Goal: Information Seeking & Learning: Learn about a topic

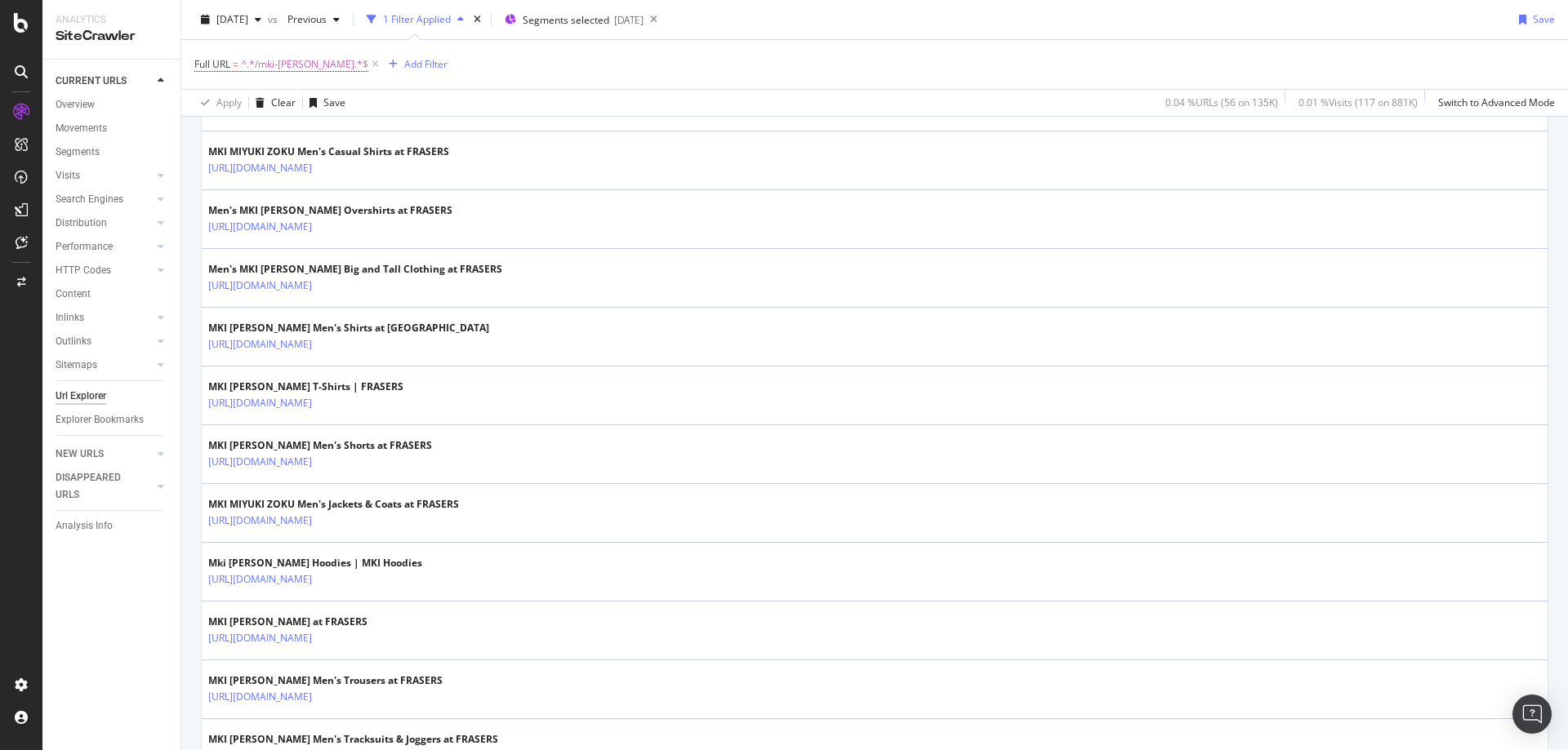
scroll to position [463, 0]
click at [61, 189] on div "SiteCrawler" at bounding box center [89, 184] width 58 height 17
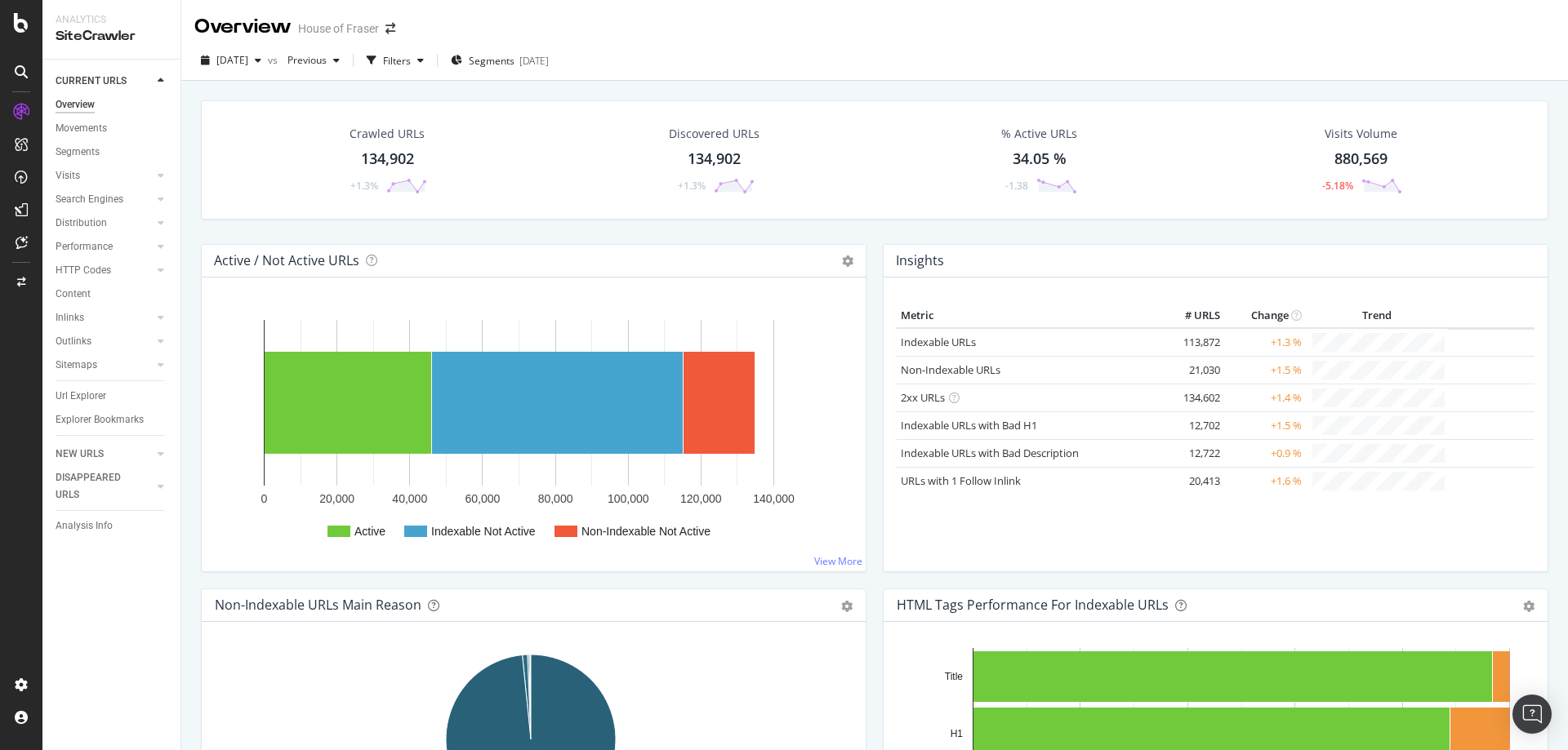
click at [95, 382] on div "Overview Movements Segments Visits Analysis Orphan URLs Search Engines Top Char…" at bounding box center [117, 268] width 125 height 349
click at [84, 393] on div "Url Explorer" at bounding box center [80, 396] width 51 height 18
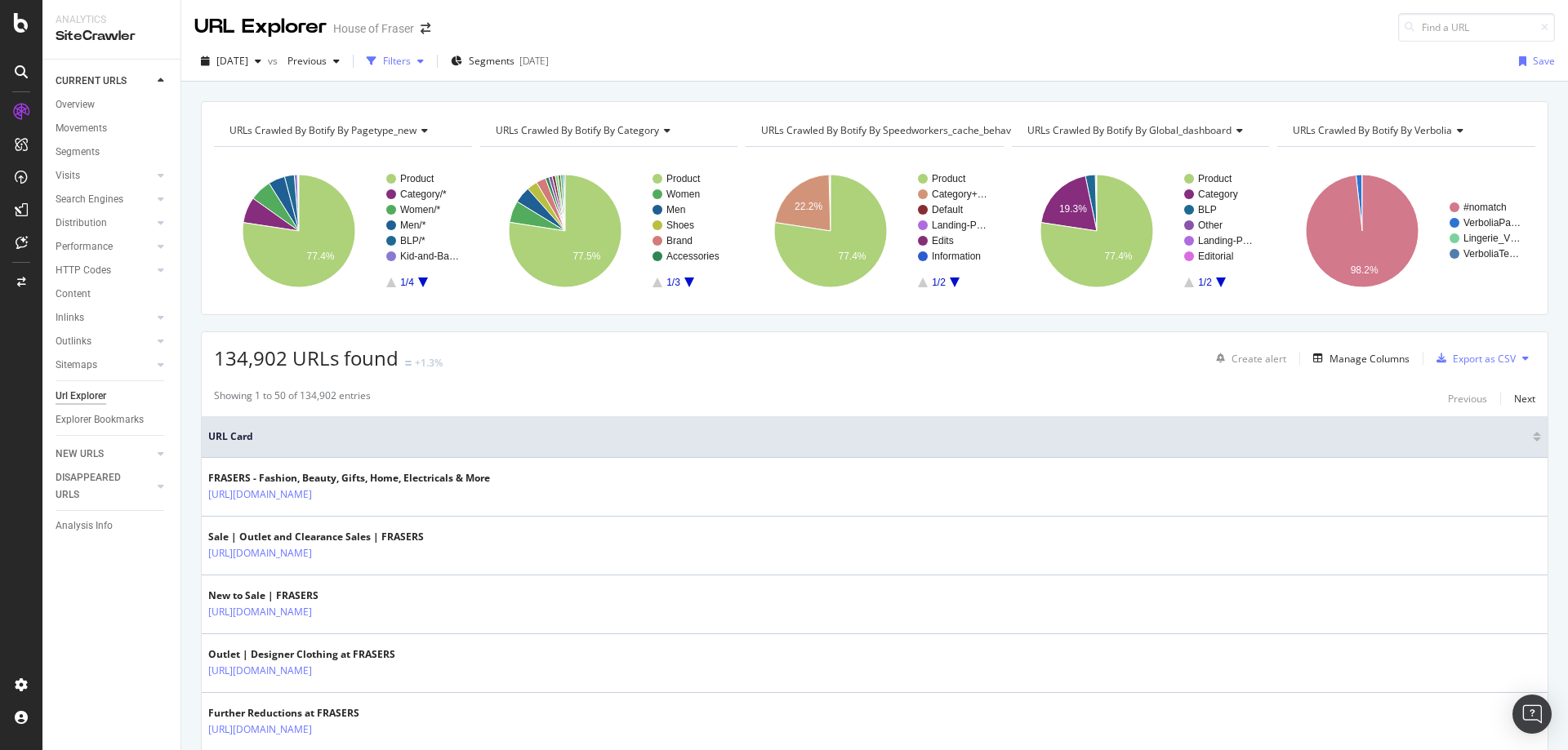
click at [420, 68] on div "Filters" at bounding box center [395, 61] width 70 height 25
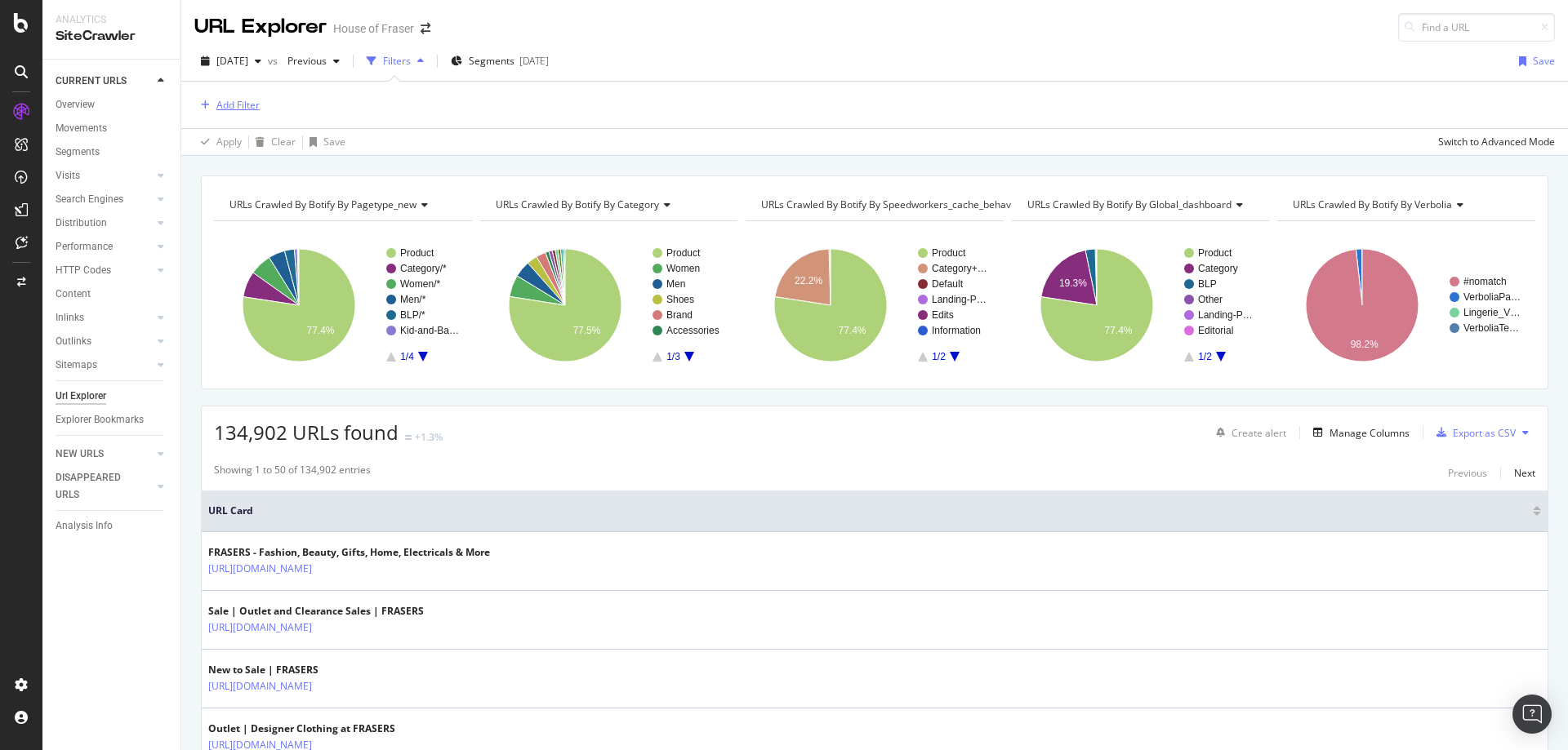
click at [246, 104] on div "Add Filter" at bounding box center [237, 104] width 43 height 14
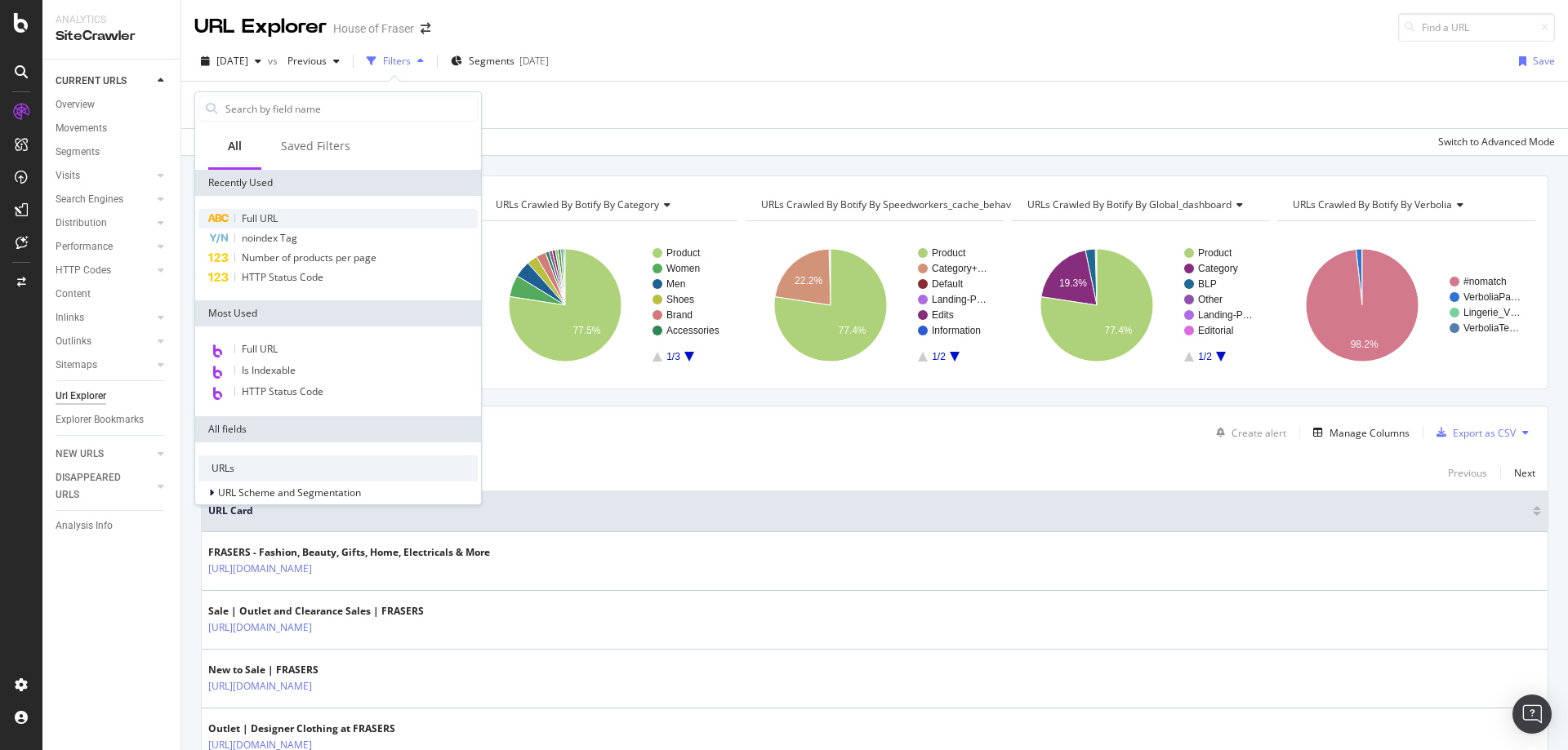
click at [277, 214] on span "Full URL" at bounding box center [260, 218] width 36 height 14
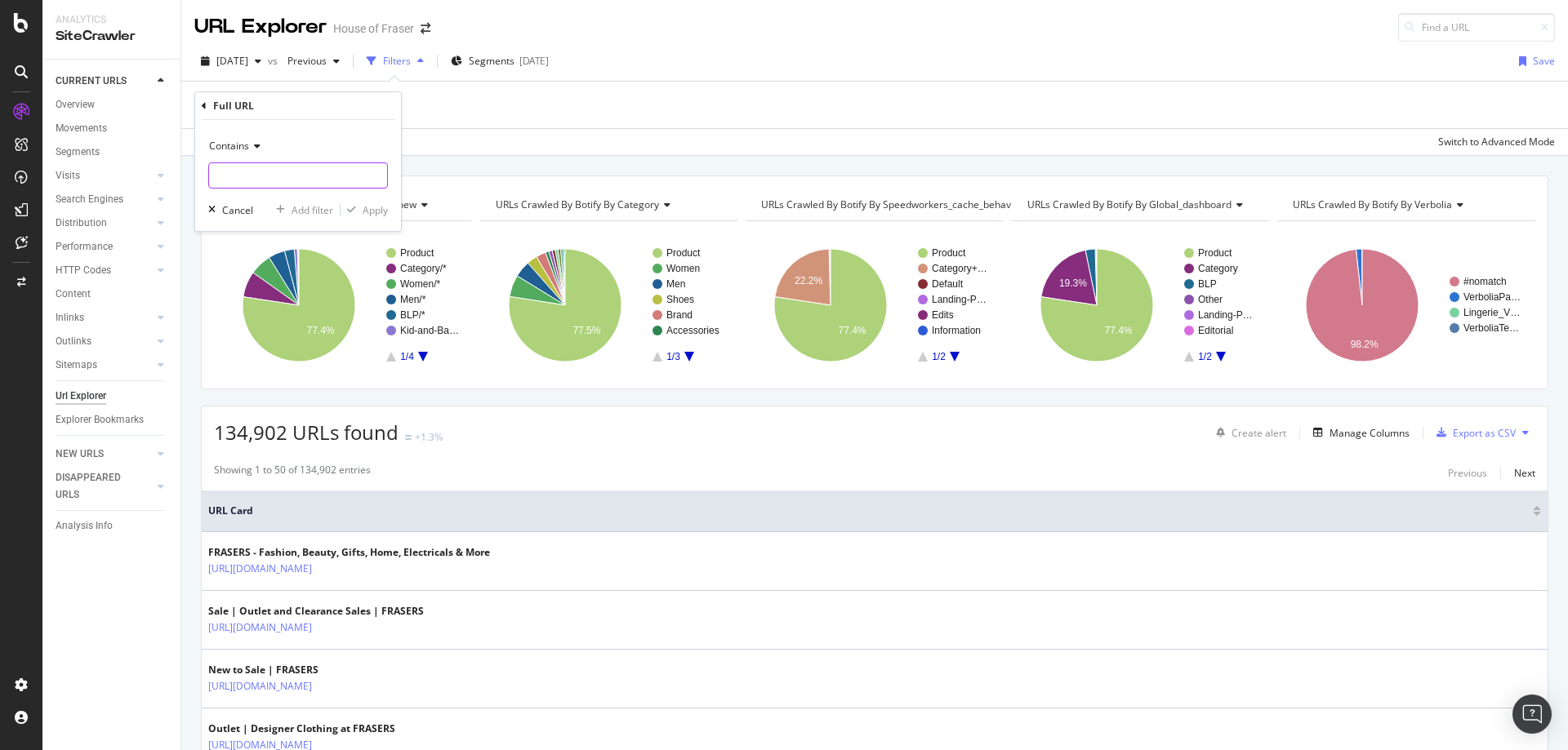
click at [237, 175] on input "text" at bounding box center [298, 175] width 178 height 26
type input "/brand/"
click at [357, 201] on button "Apply" at bounding box center [364, 210] width 47 height 17
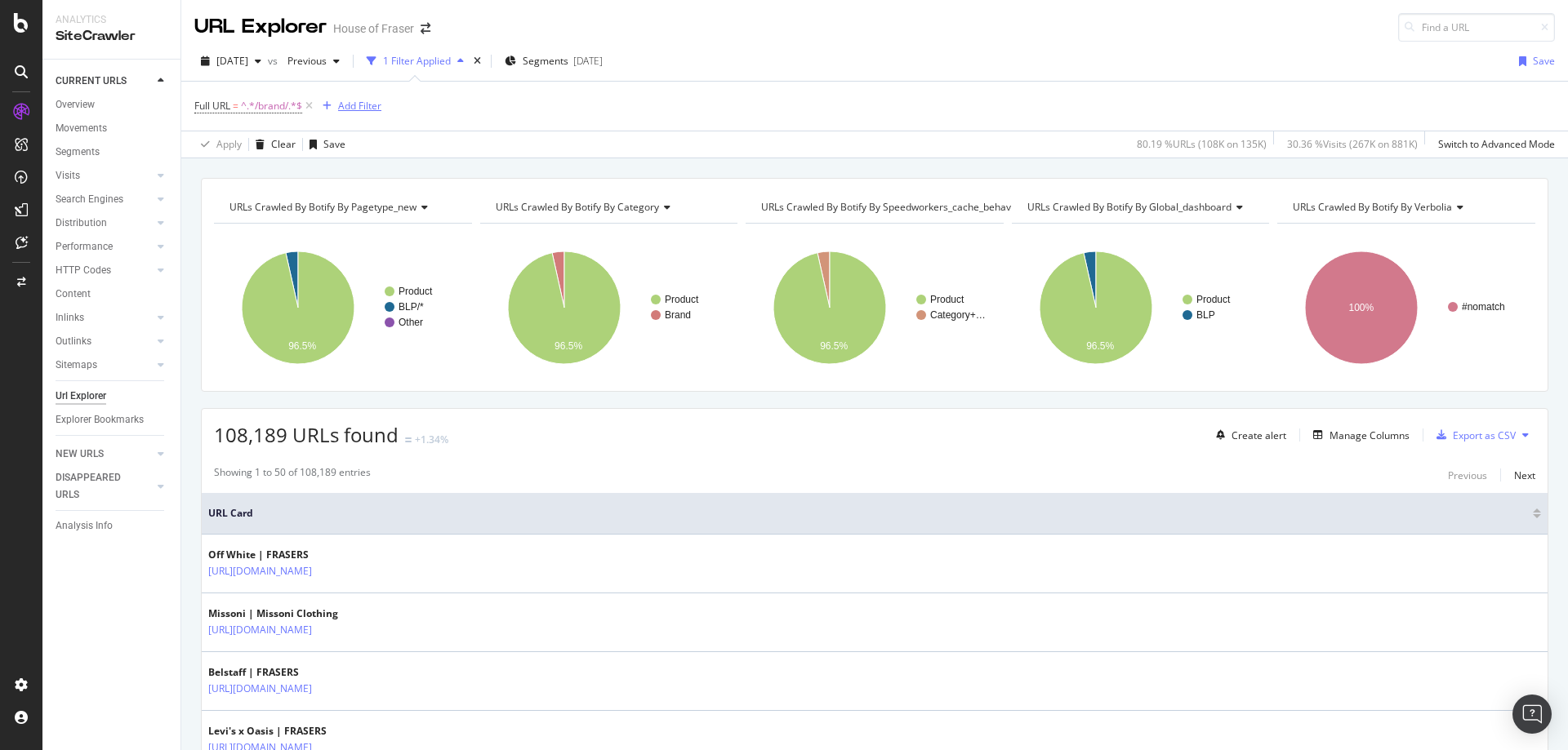
click at [371, 115] on button "Add Filter" at bounding box center [348, 105] width 66 height 19
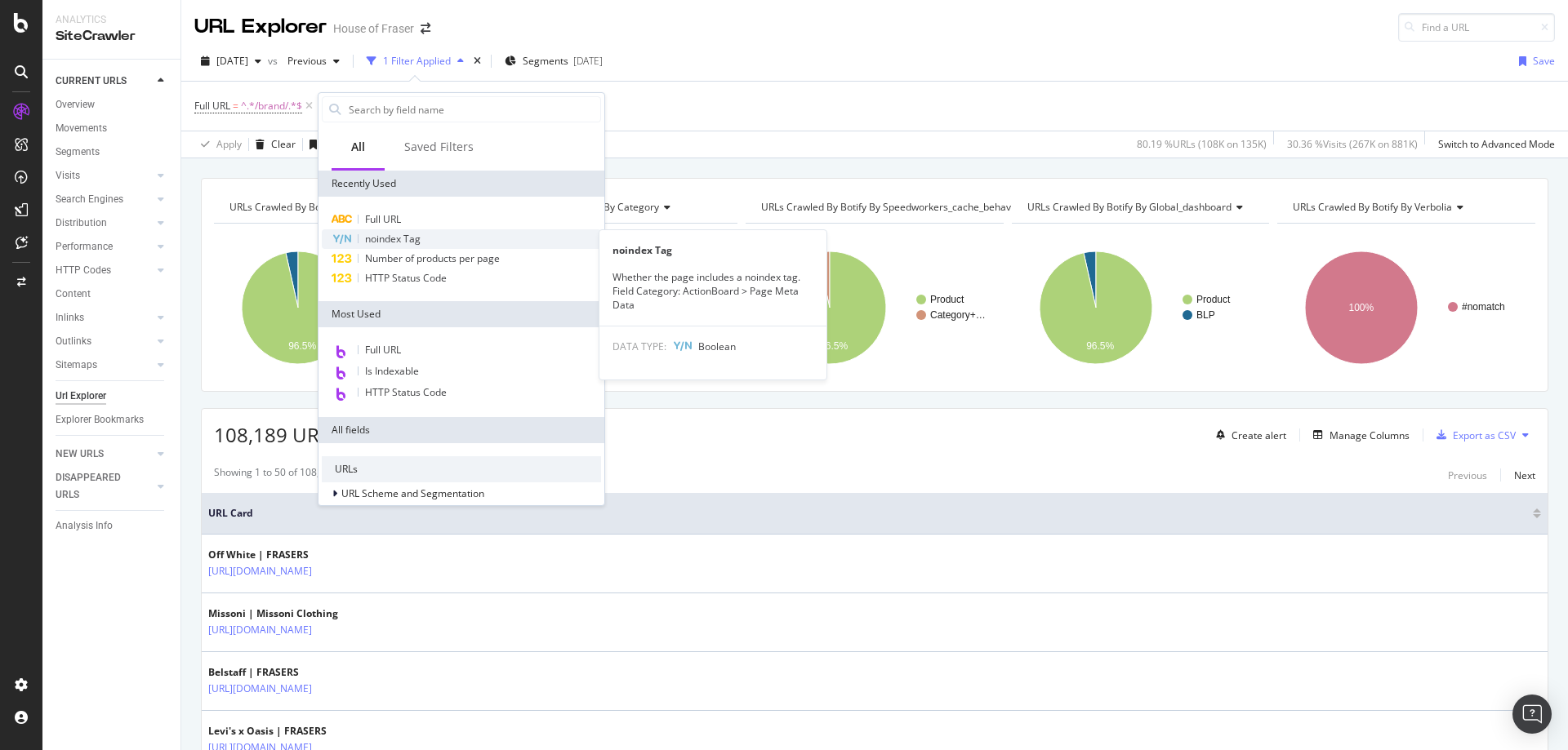
click at [366, 236] on span "noindex Tag" at bounding box center [393, 238] width 55 height 14
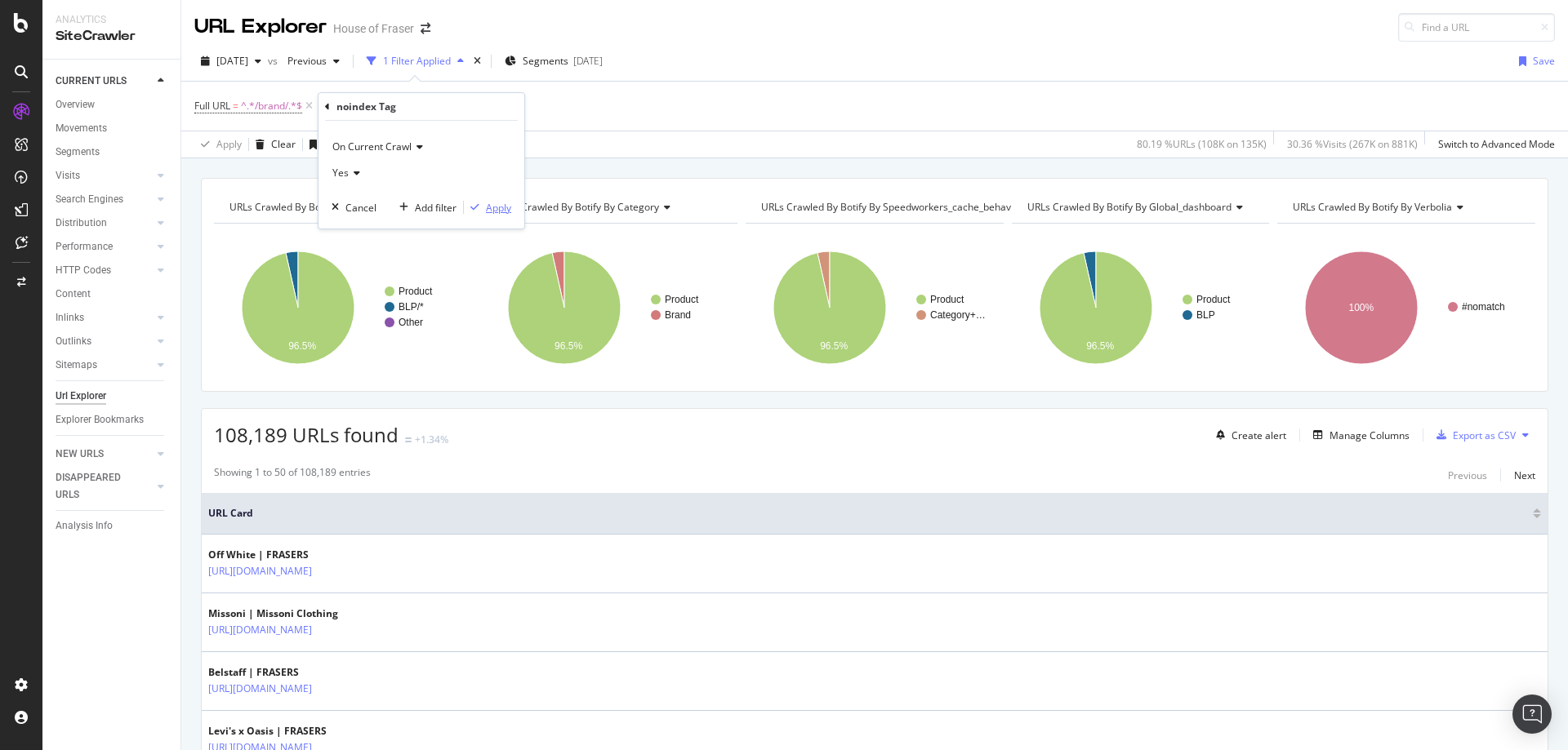
click at [496, 211] on div "Apply" at bounding box center [498, 207] width 25 height 14
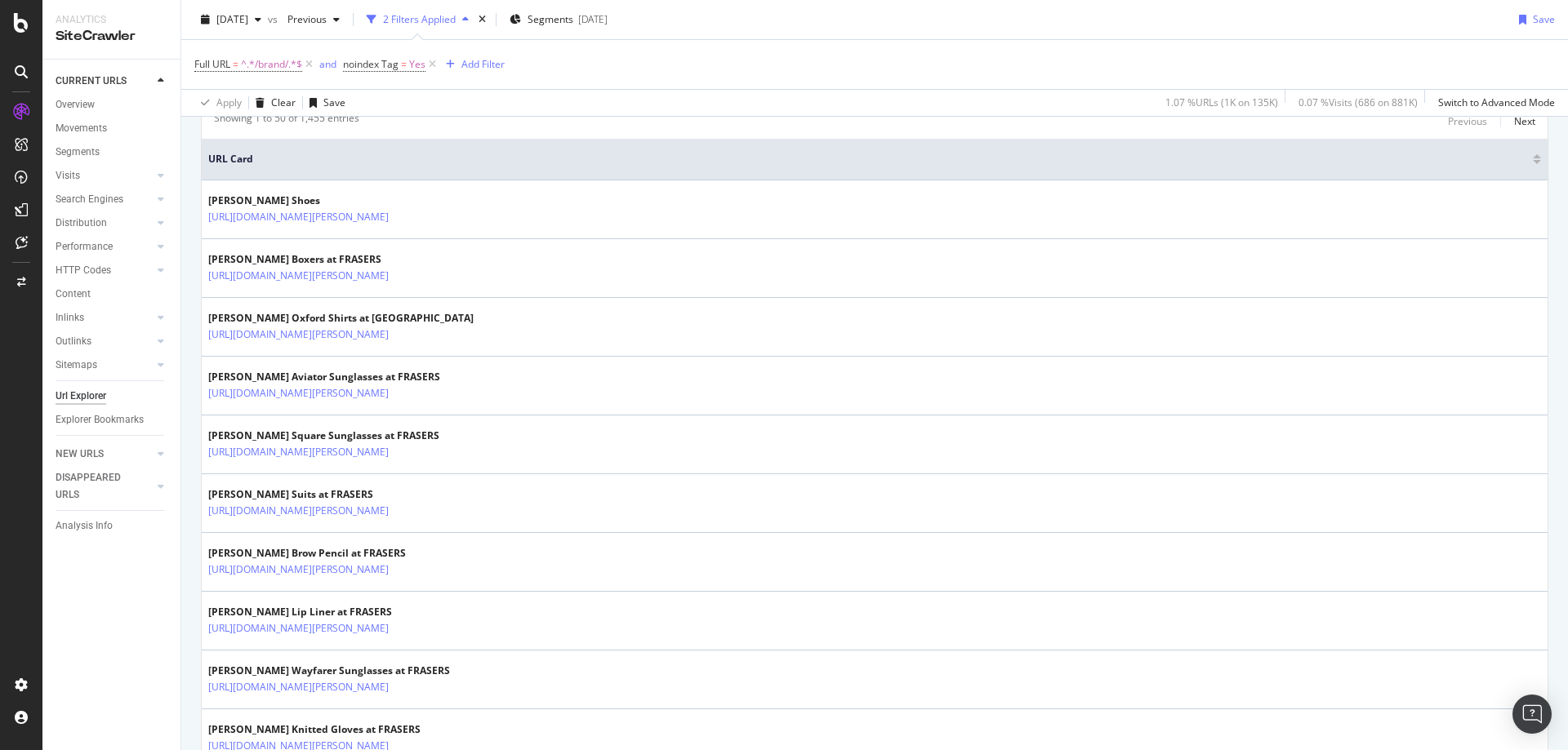
scroll to position [356, 0]
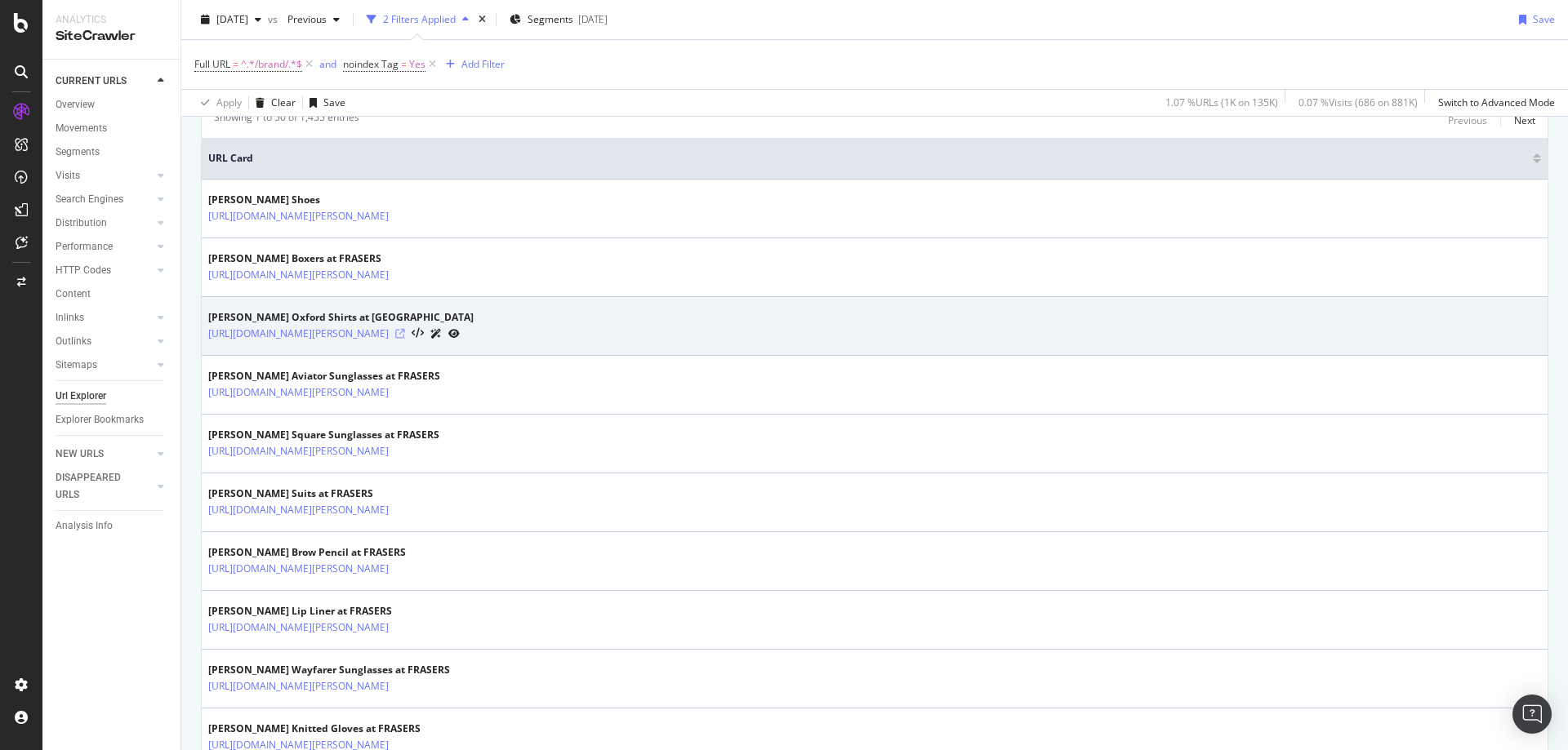
click at [405, 334] on icon at bounding box center [400, 333] width 10 height 10
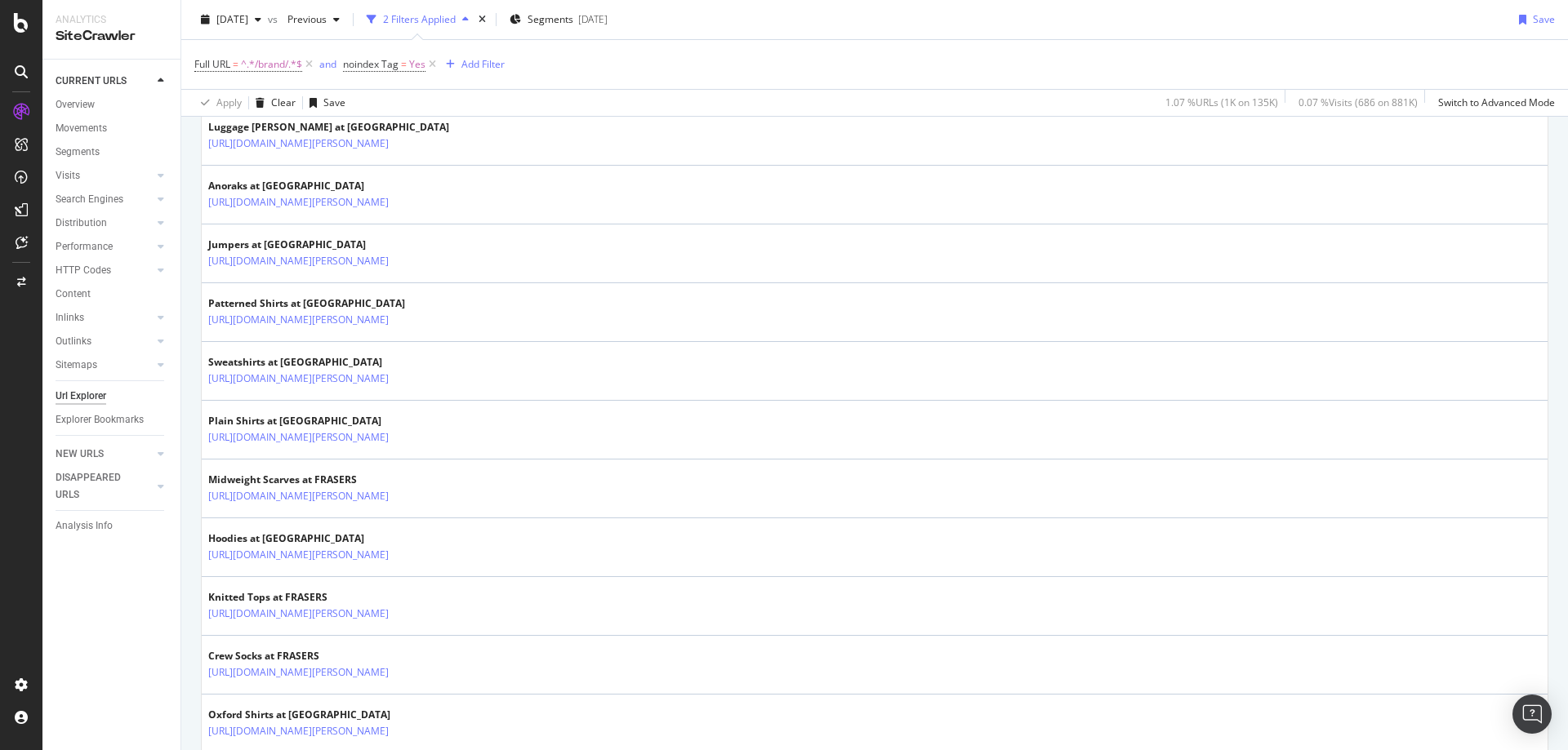
scroll to position [2818, 0]
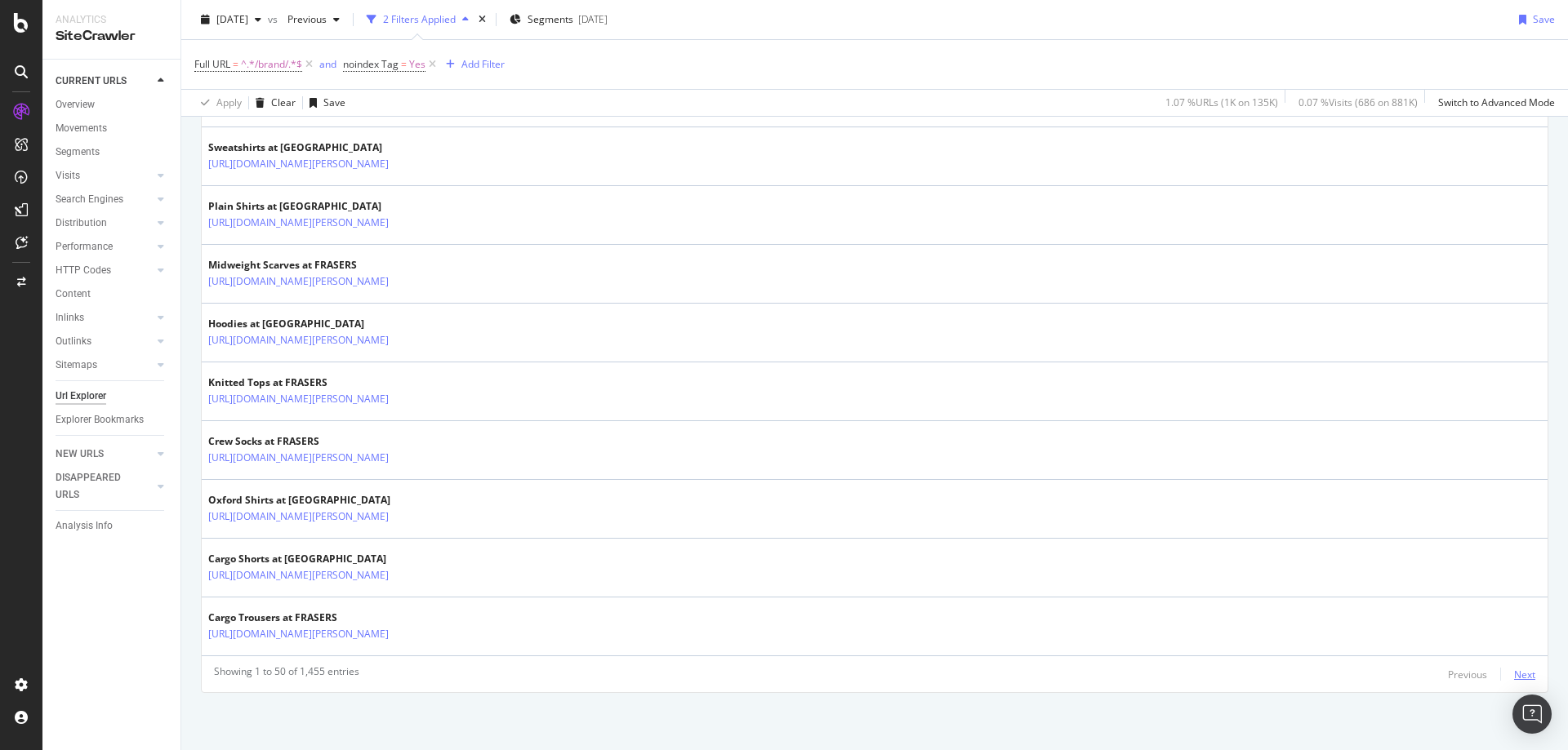
click at [1514, 676] on div "Next" at bounding box center [1525, 674] width 21 height 14
click at [1514, 679] on div "Next" at bounding box center [1525, 674] width 21 height 14
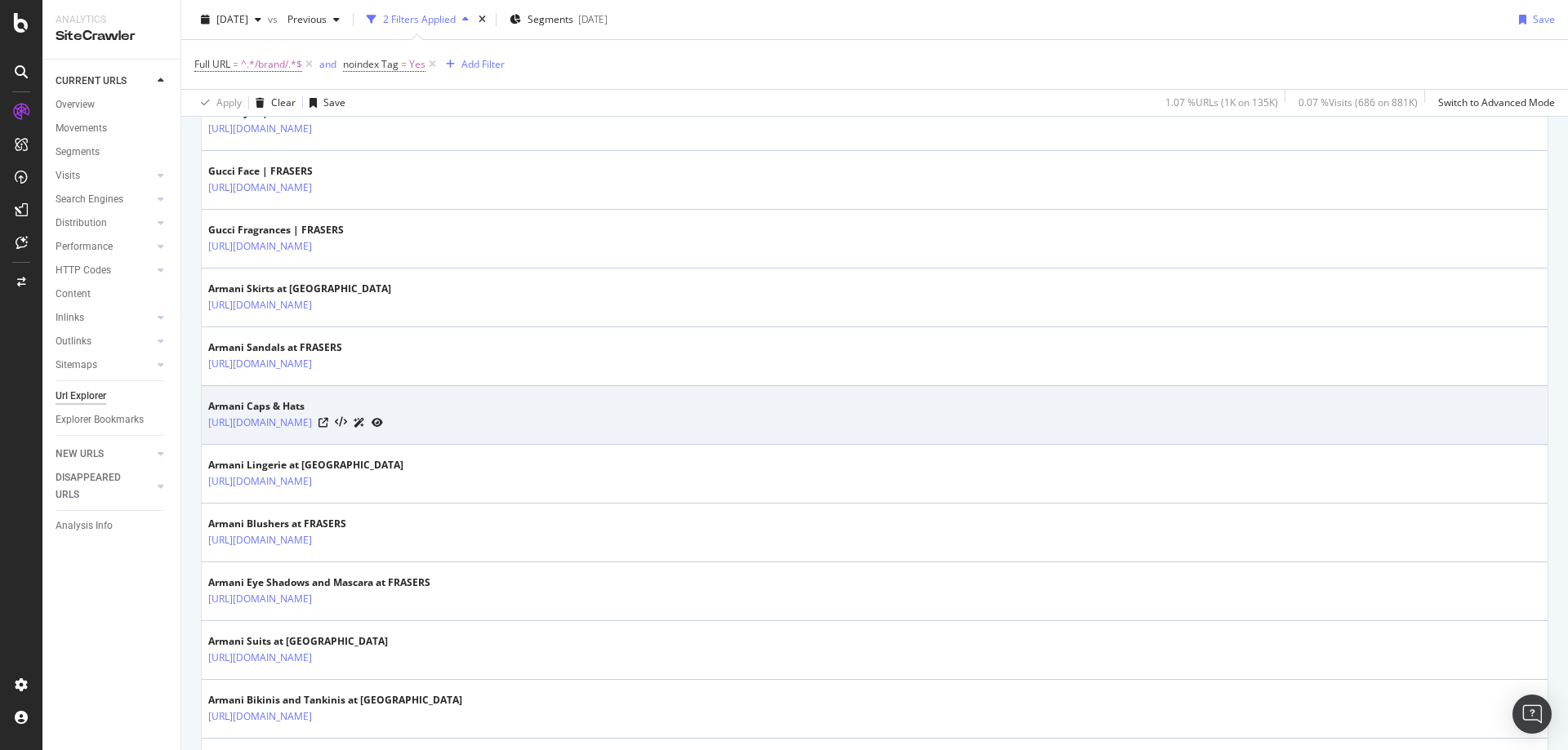
scroll to position [1384, 0]
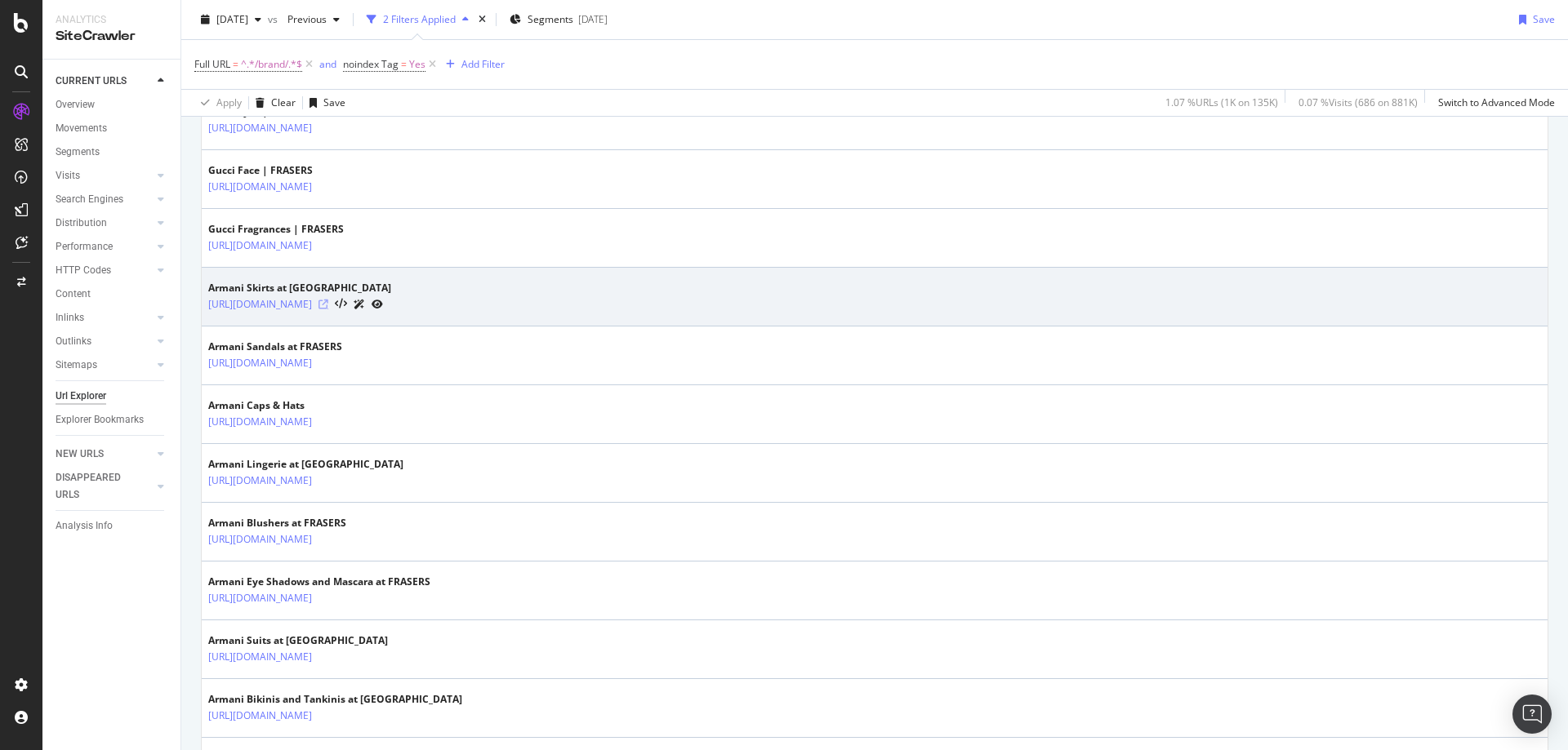
click at [328, 303] on icon at bounding box center [323, 304] width 10 height 10
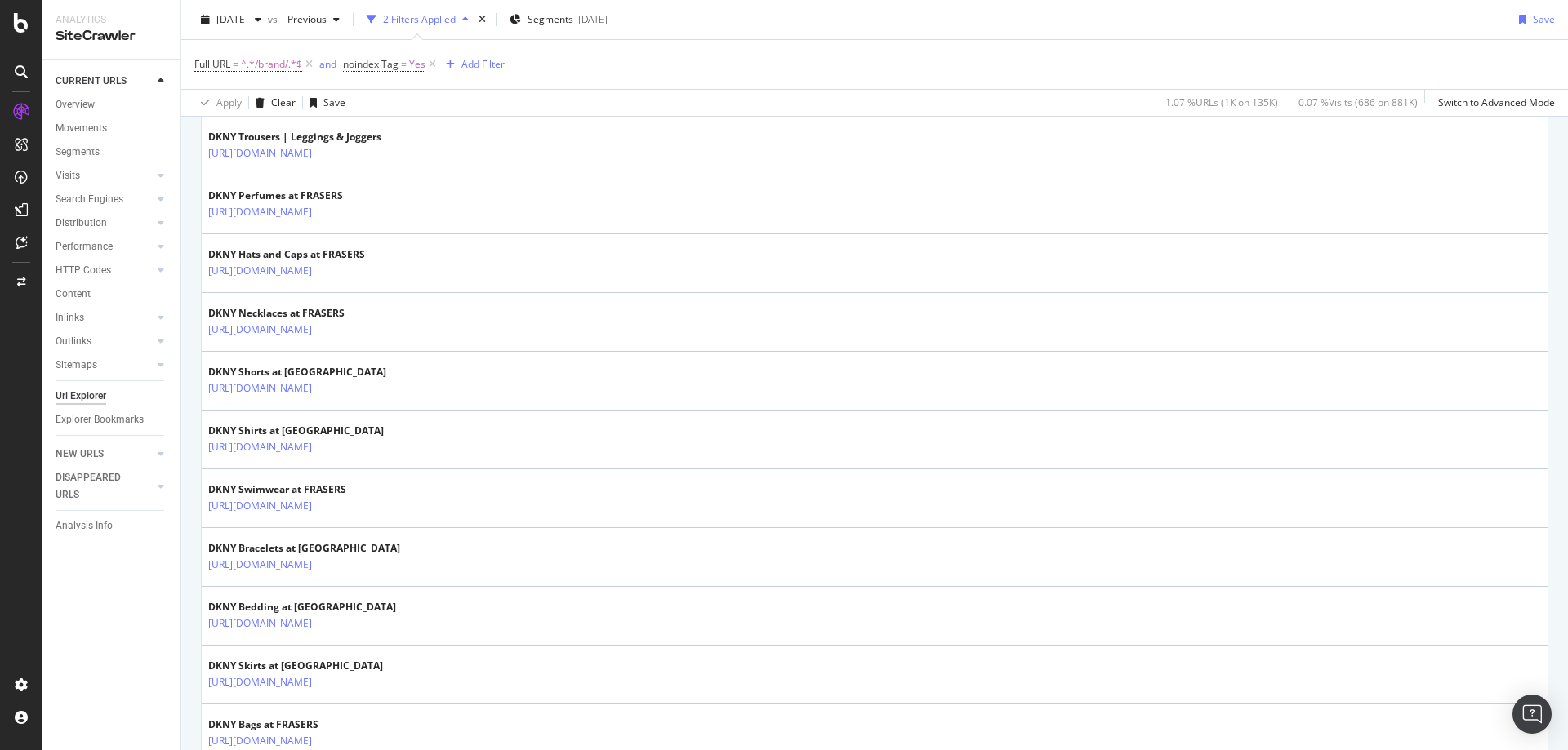
scroll to position [2818, 0]
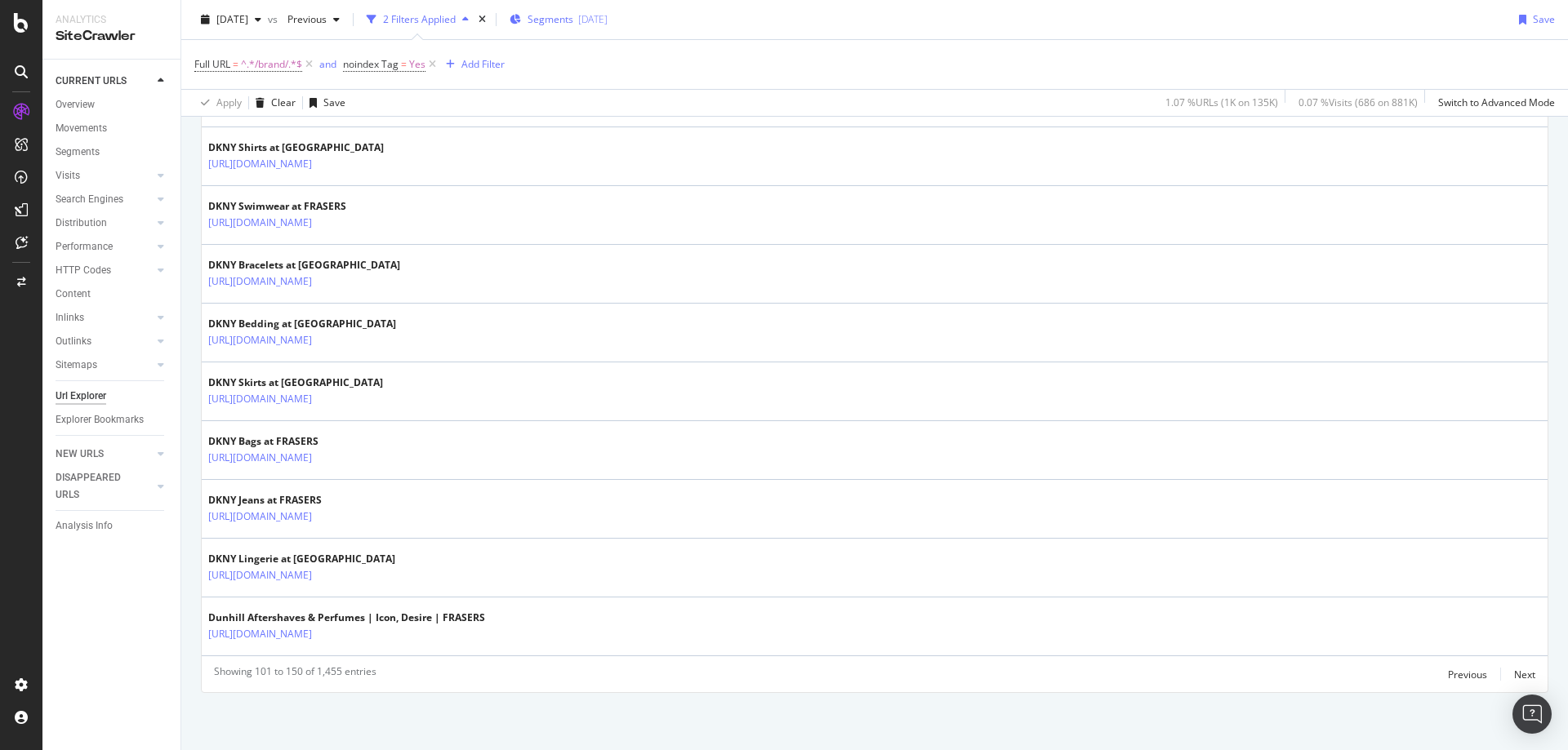
click at [574, 15] on span "Segments" at bounding box center [551, 18] width 46 height 14
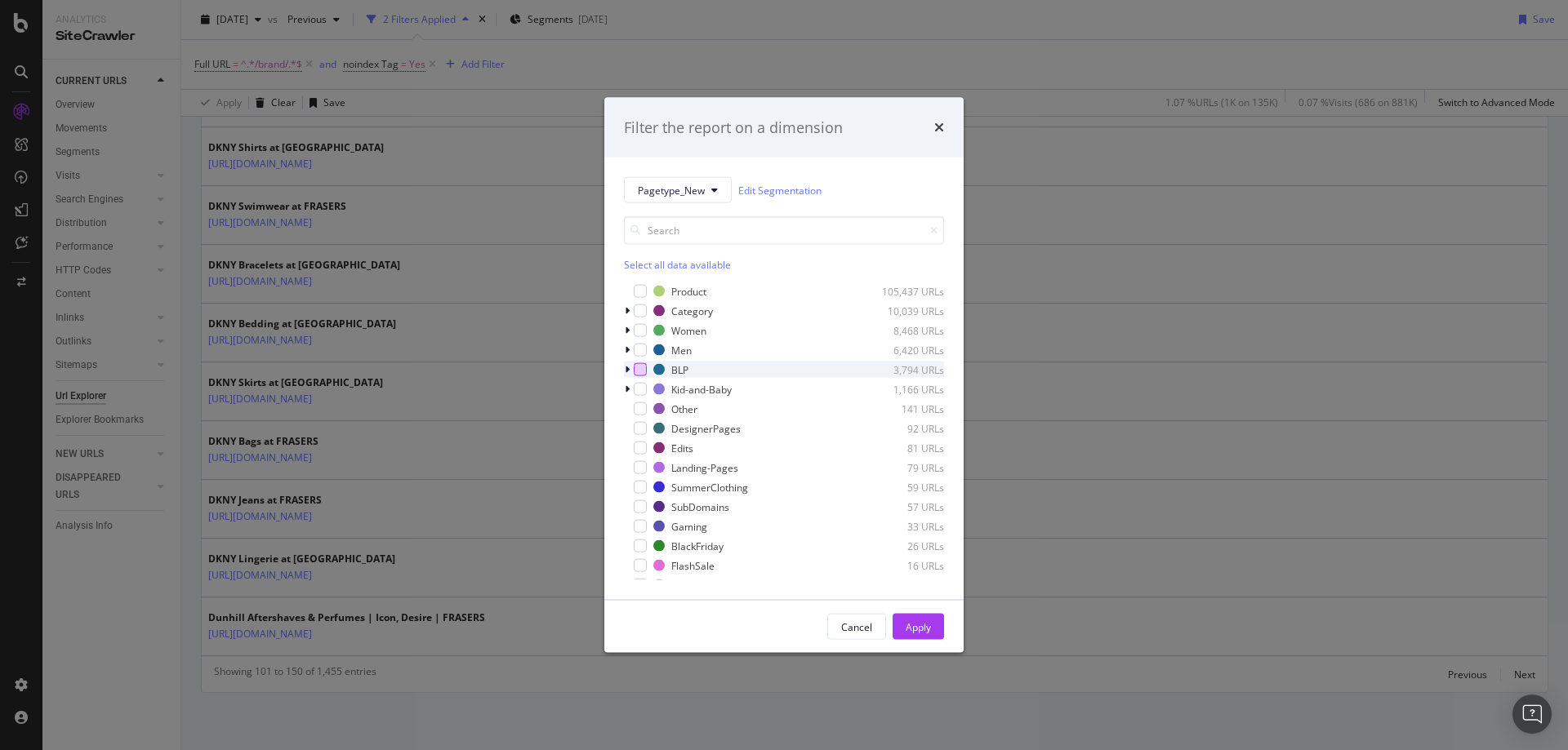
click at [642, 369] on div "modal" at bounding box center [640, 369] width 13 height 13
click at [925, 627] on div "Apply" at bounding box center [918, 626] width 25 height 14
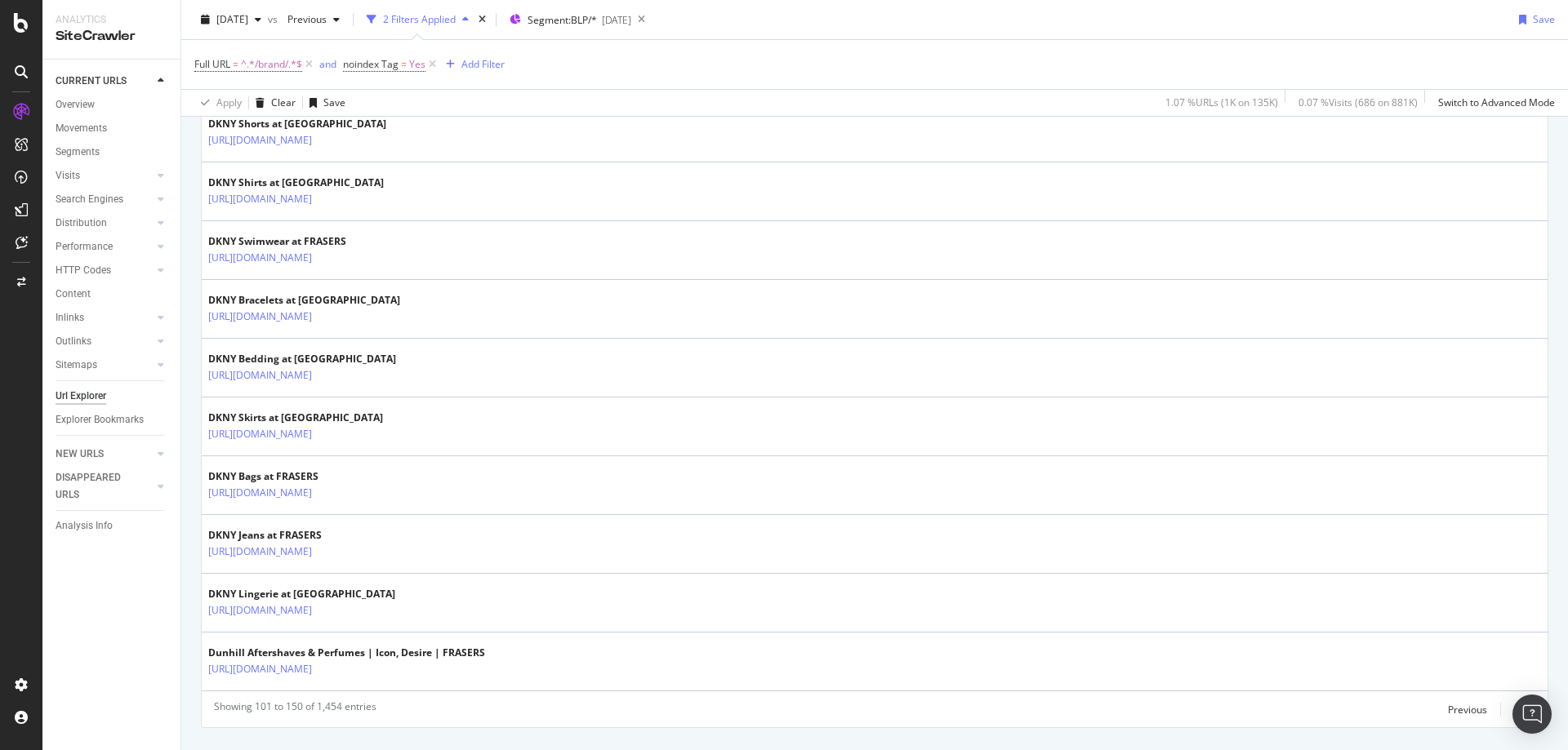
scroll to position [2818, 0]
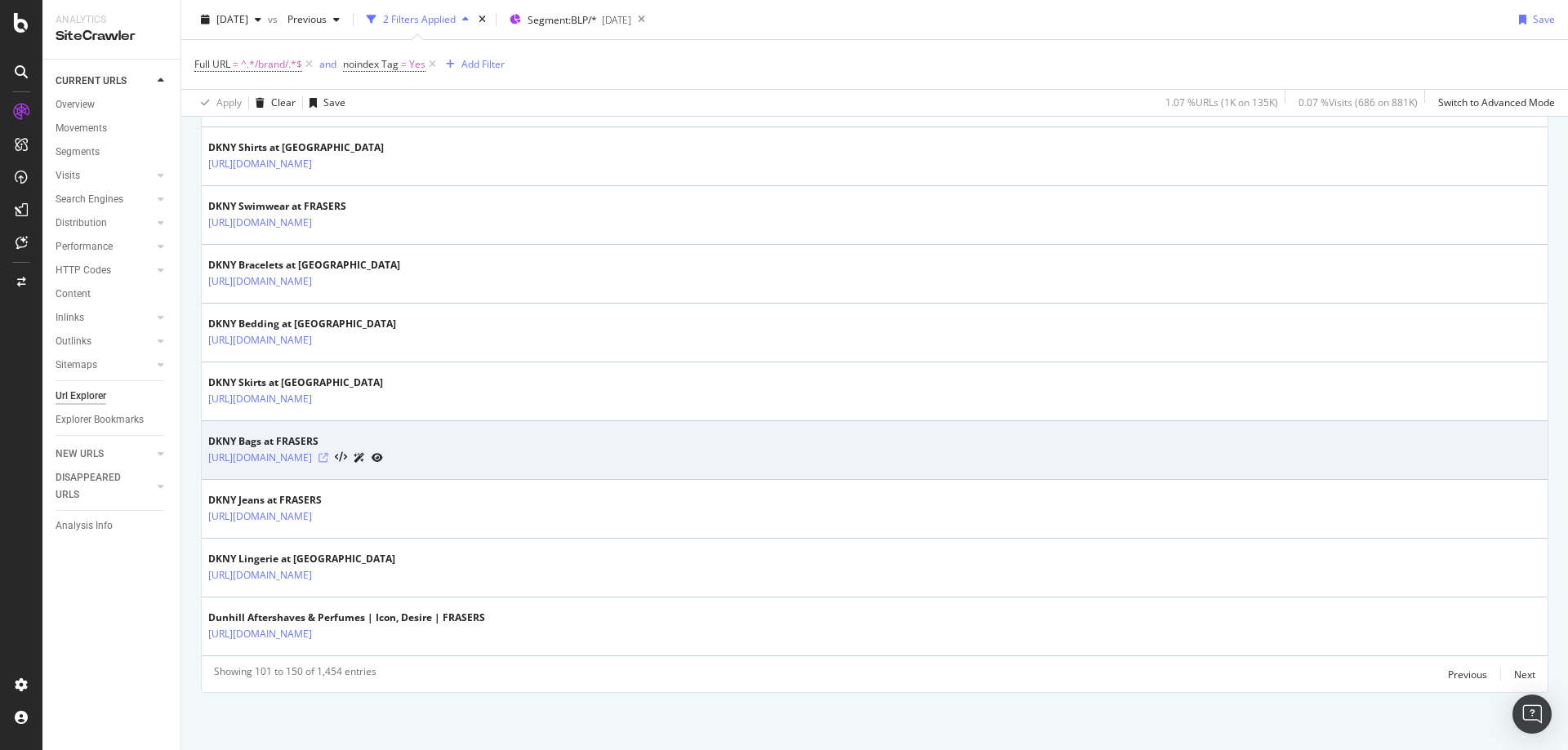
click at [328, 457] on icon at bounding box center [323, 458] width 10 height 10
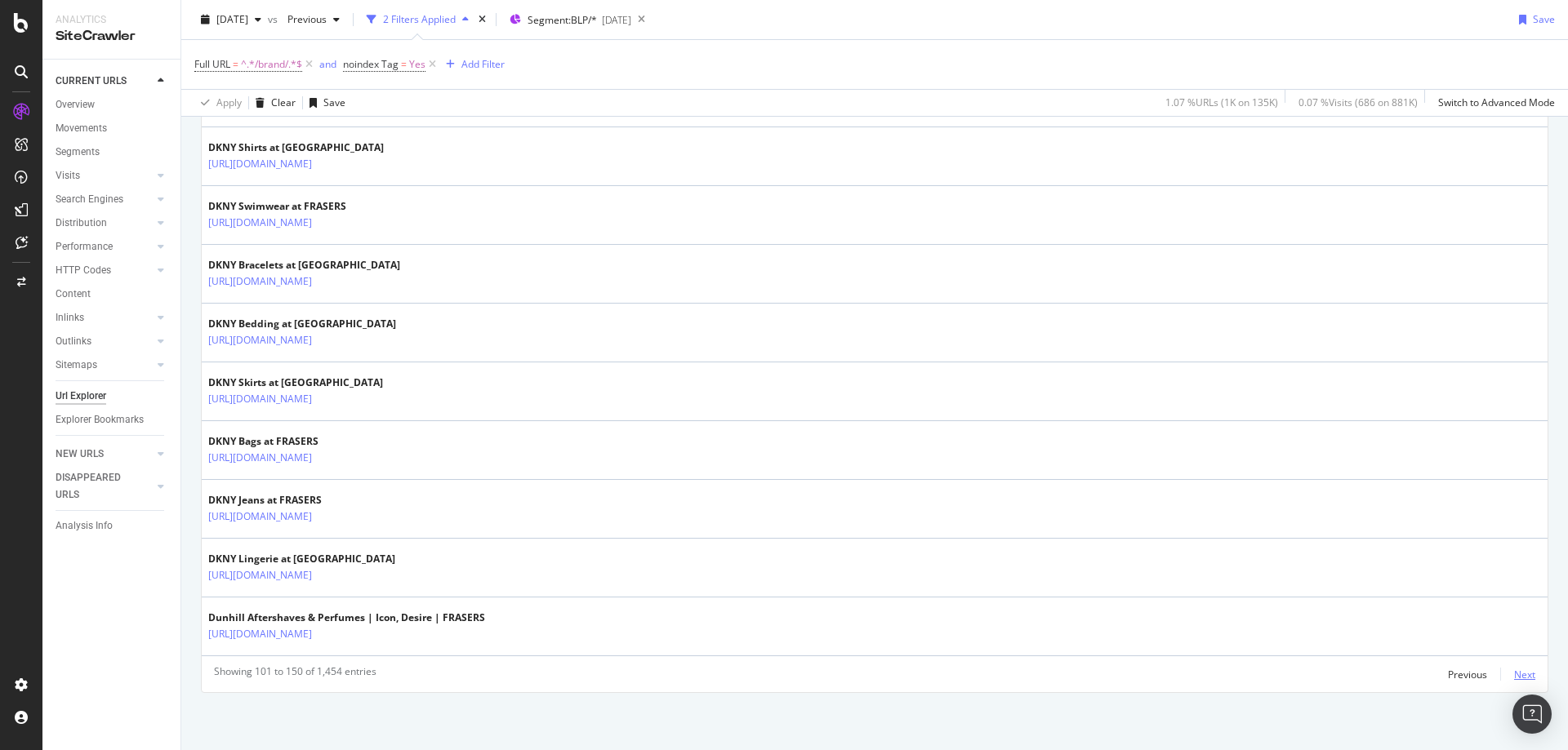
click at [1514, 672] on div "Next" at bounding box center [1525, 674] width 21 height 14
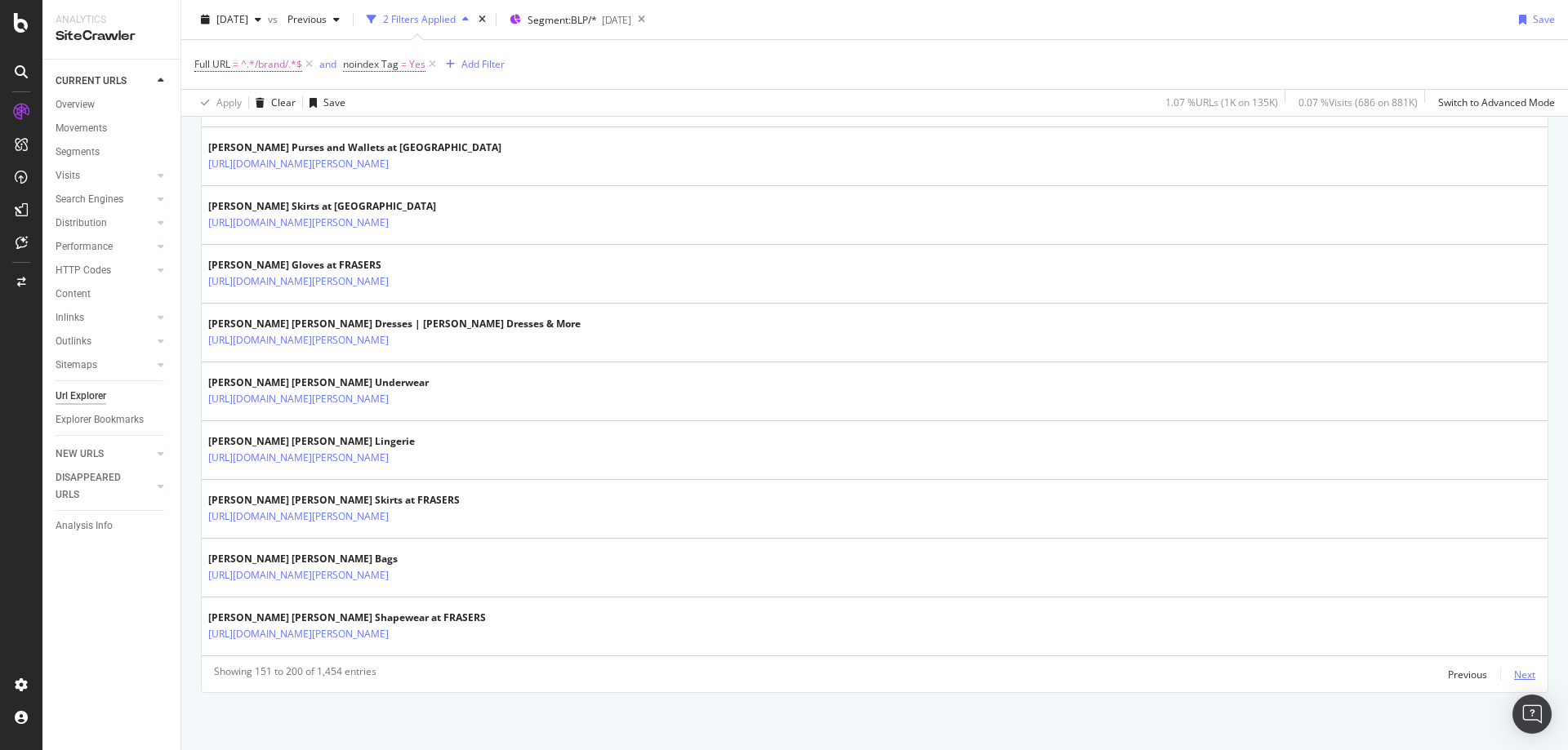
click at [1517, 671] on div "Next" at bounding box center [1525, 674] width 21 height 14
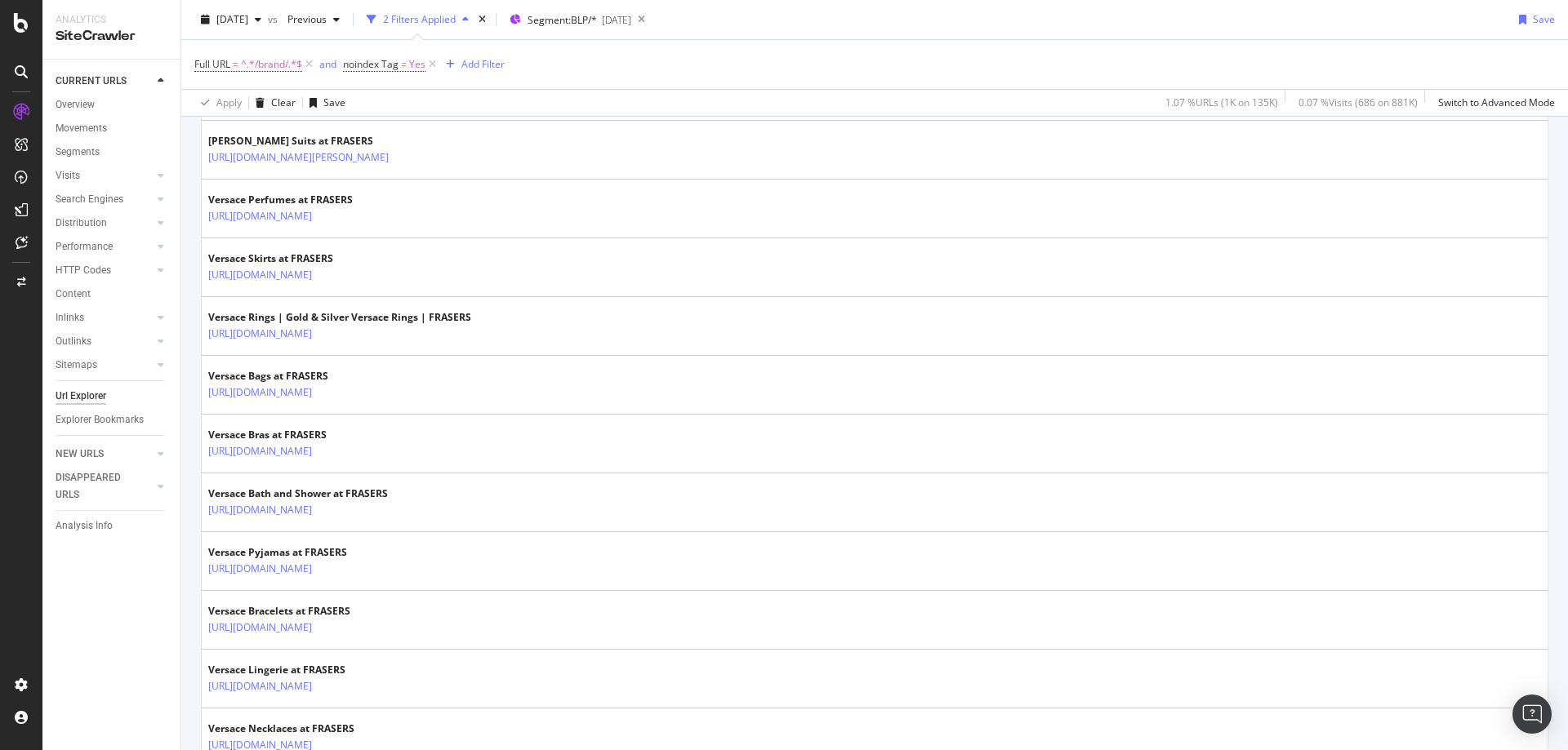
scroll to position [770, 0]
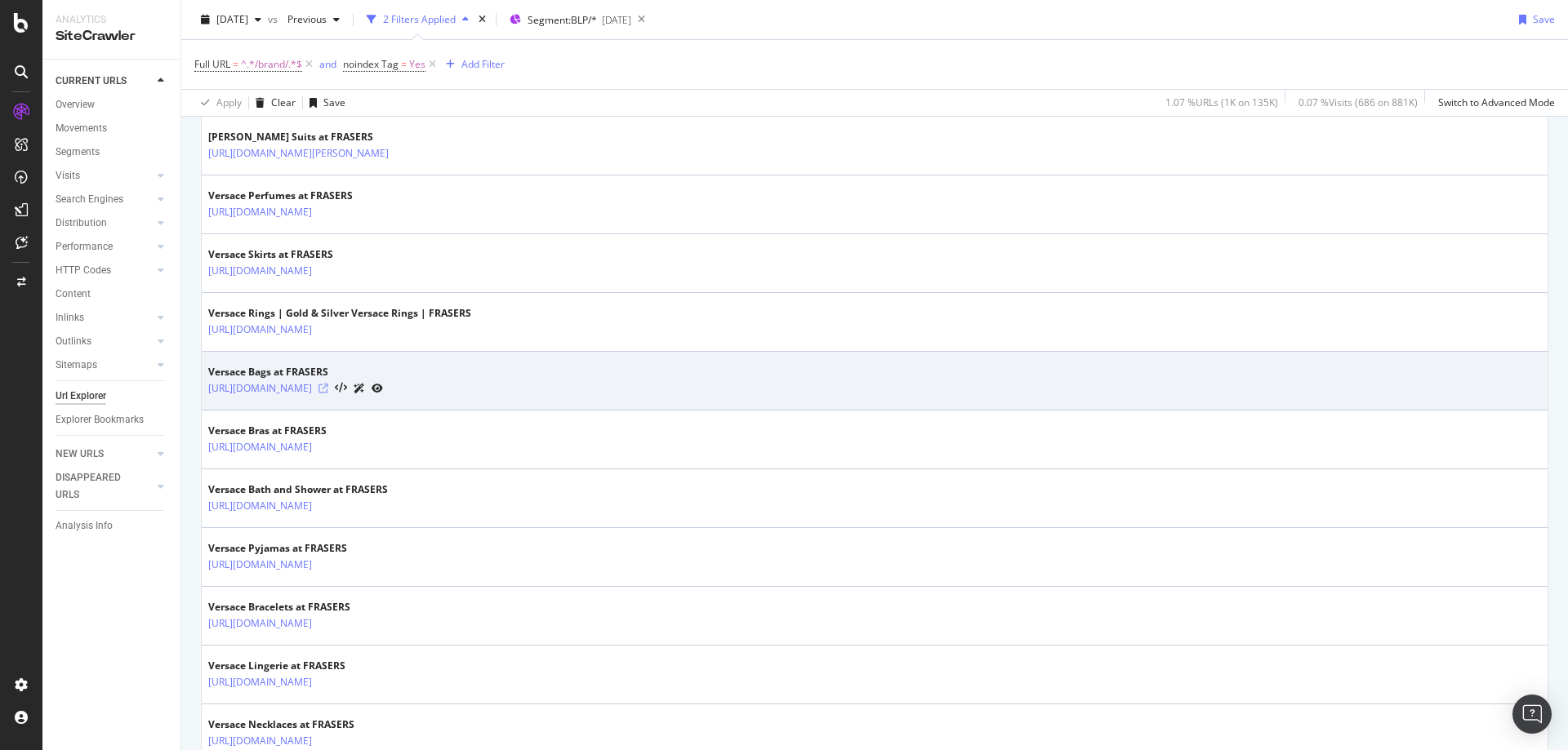
click at [328, 391] on icon at bounding box center [323, 388] width 10 height 10
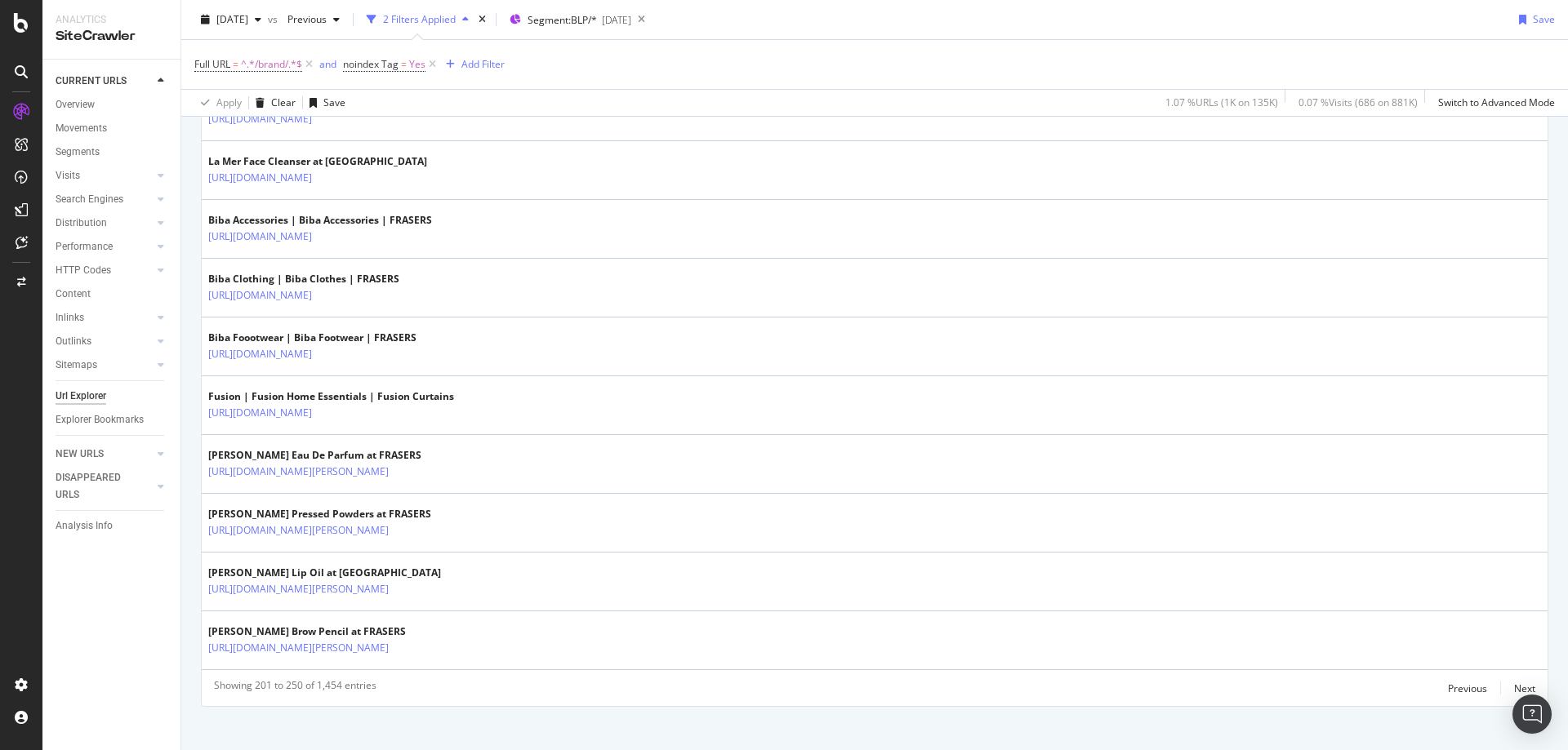
scroll to position [2818, 0]
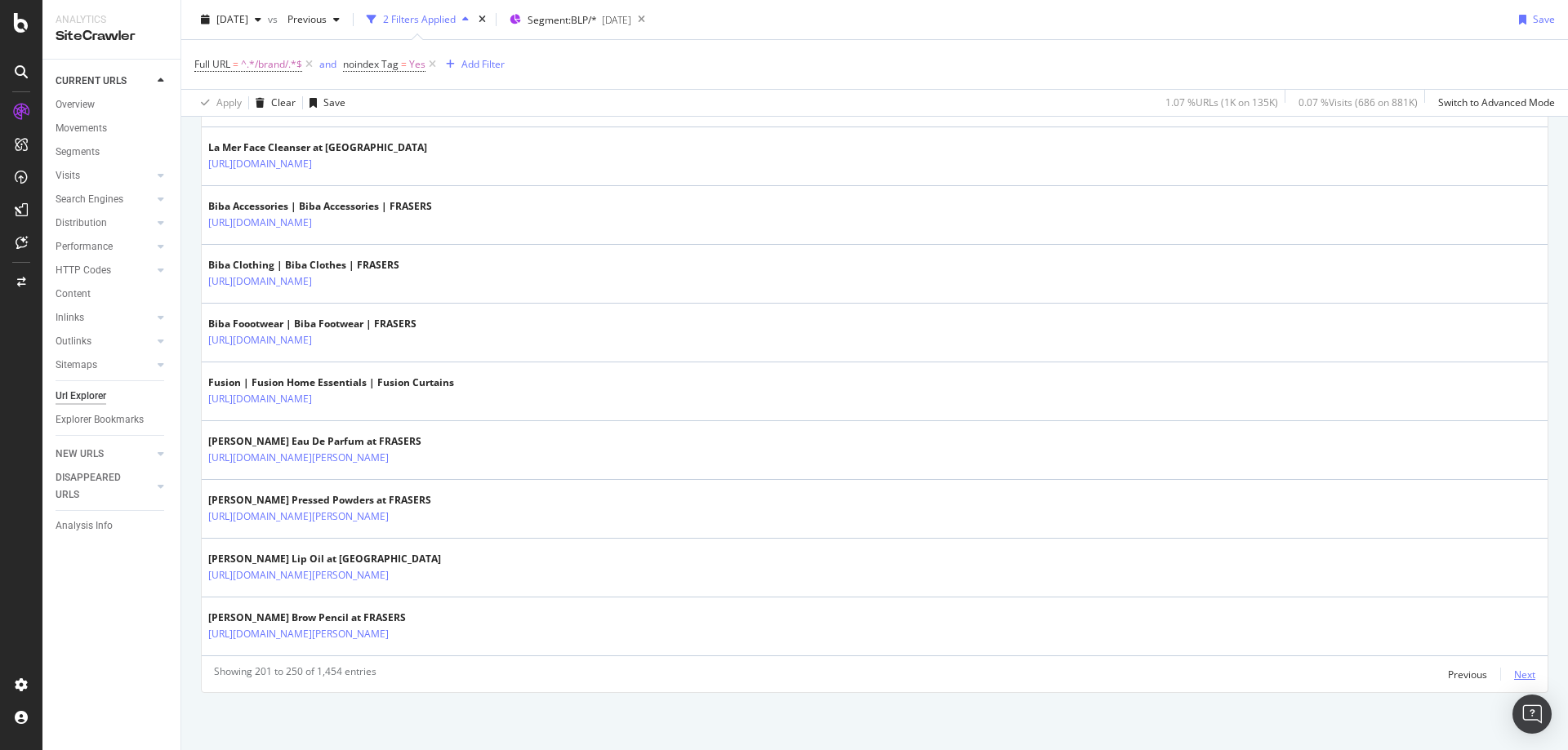
click at [1514, 674] on div "Next" at bounding box center [1525, 674] width 21 height 14
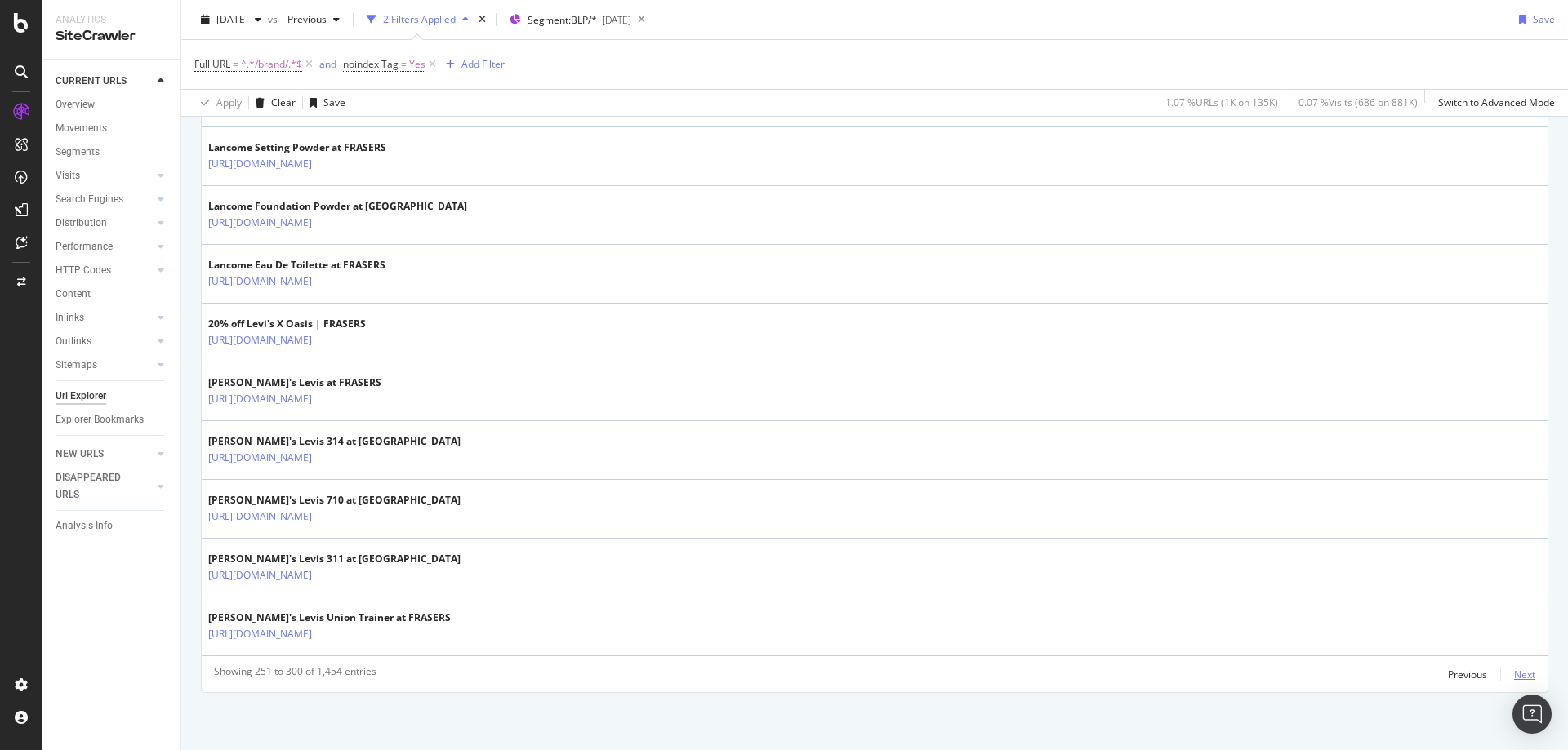
click at [1514, 672] on div "Next" at bounding box center [1525, 674] width 21 height 14
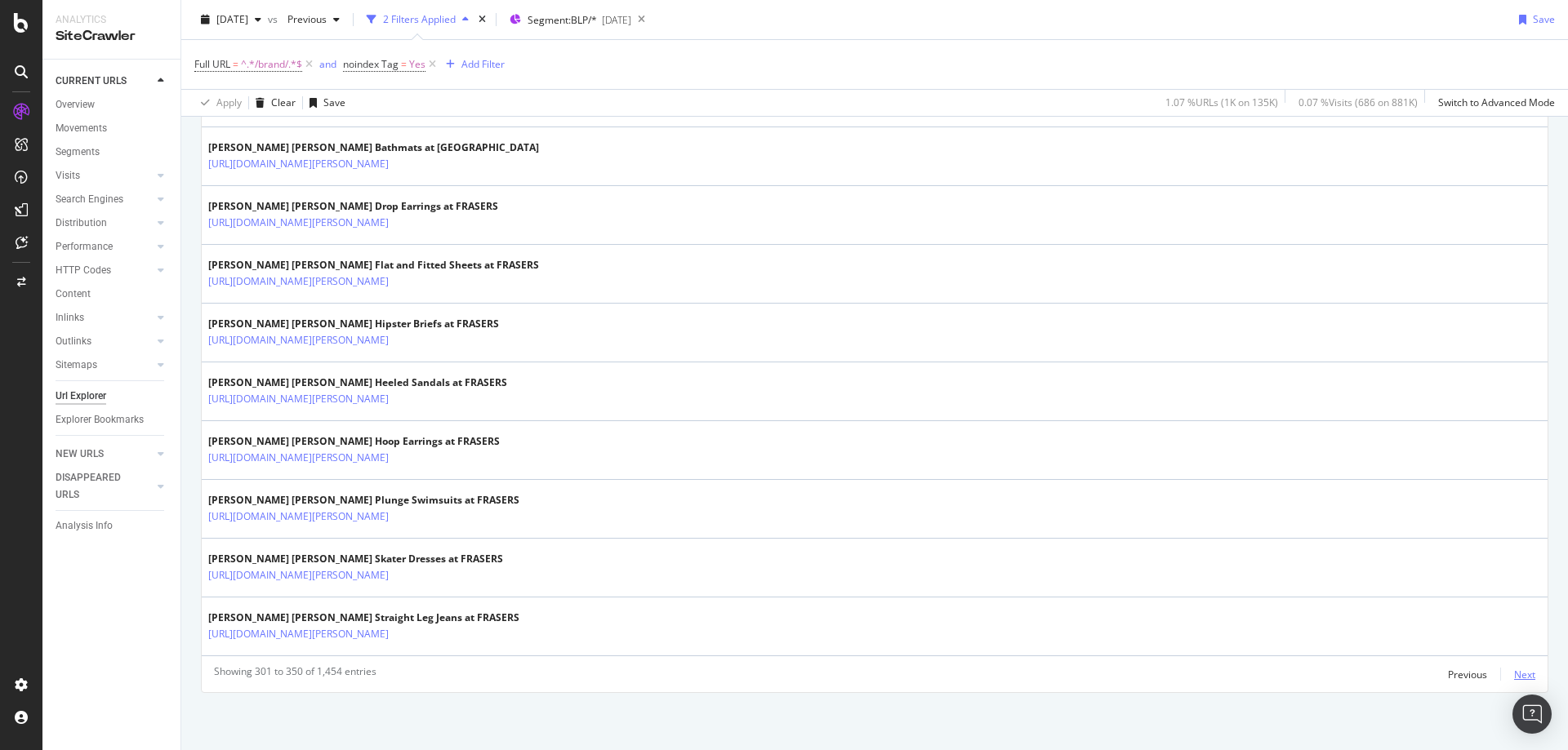
click at [1514, 678] on div "Next" at bounding box center [1525, 674] width 21 height 14
click at [1514, 679] on div "Next" at bounding box center [1525, 674] width 21 height 14
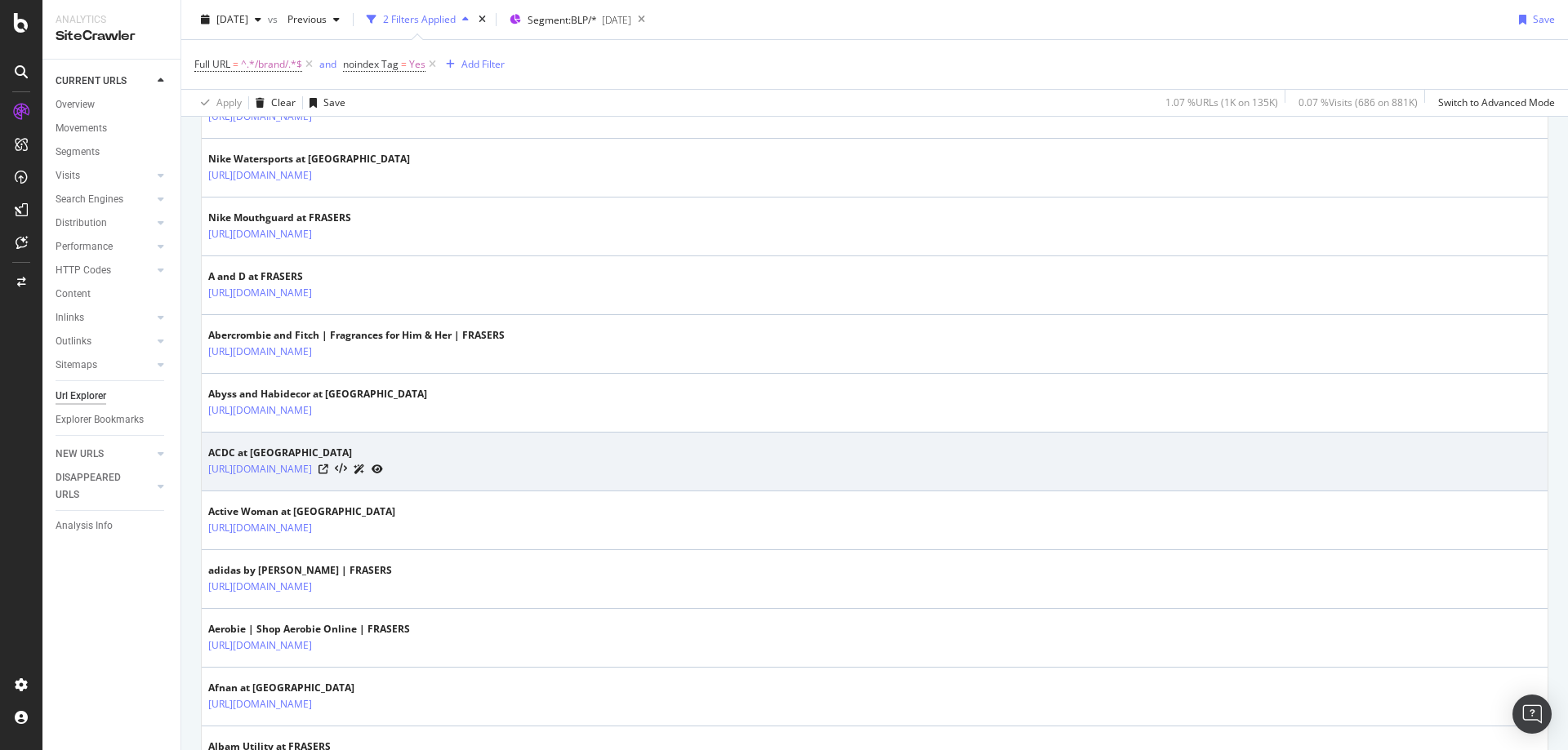
scroll to position [2454, 0]
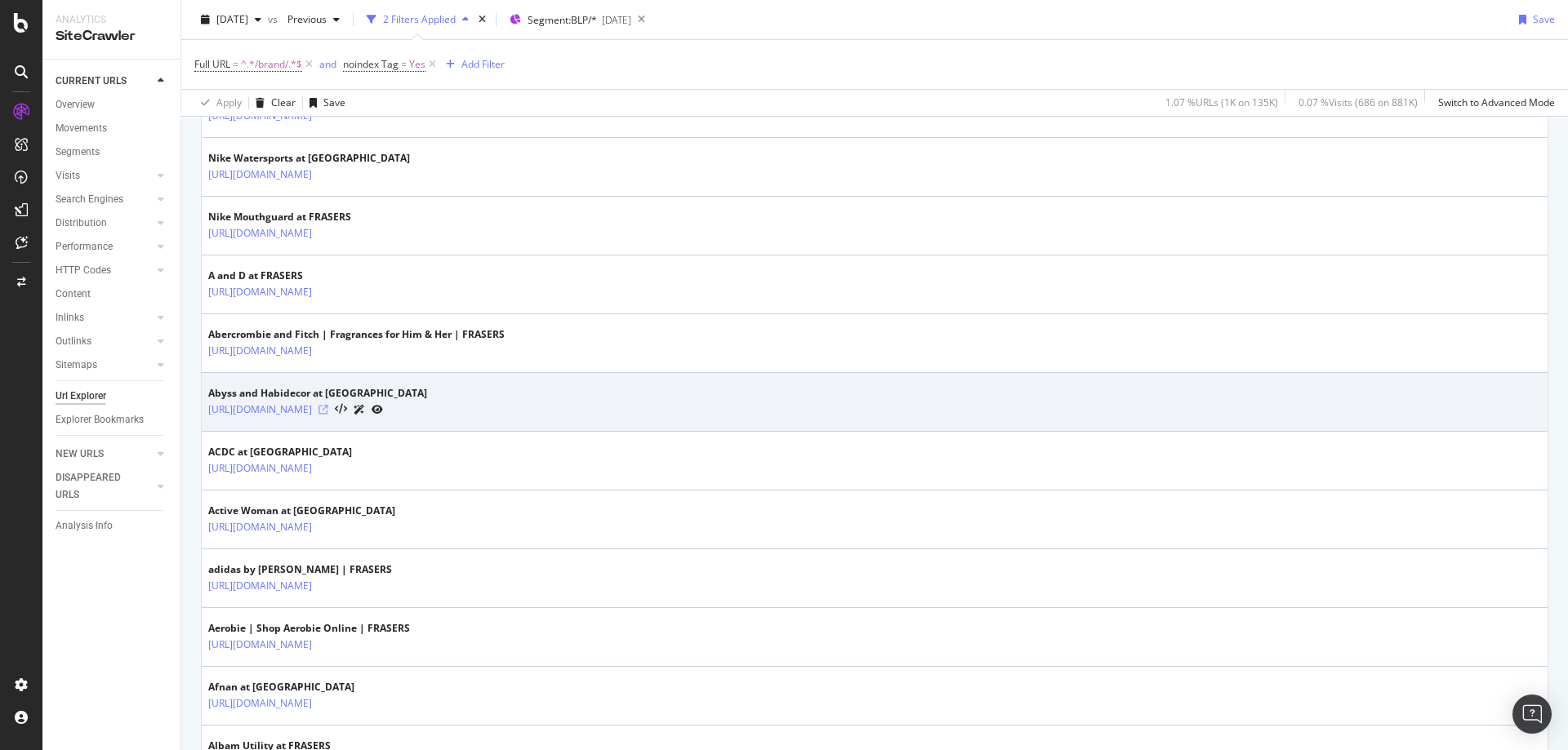
click at [328, 414] on icon at bounding box center [323, 409] width 10 height 10
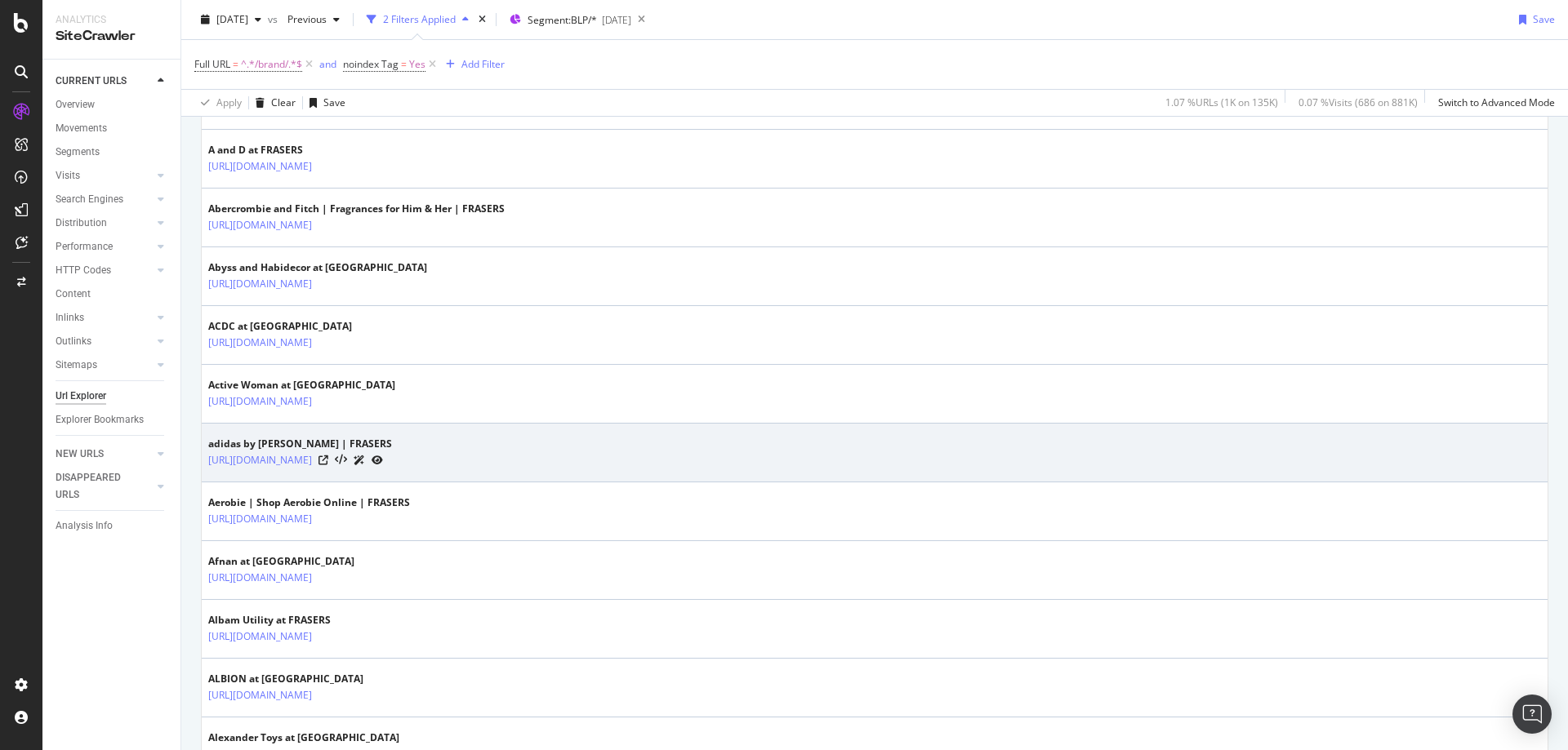
scroll to position [2583, 0]
click at [328, 455] on icon at bounding box center [323, 458] width 10 height 10
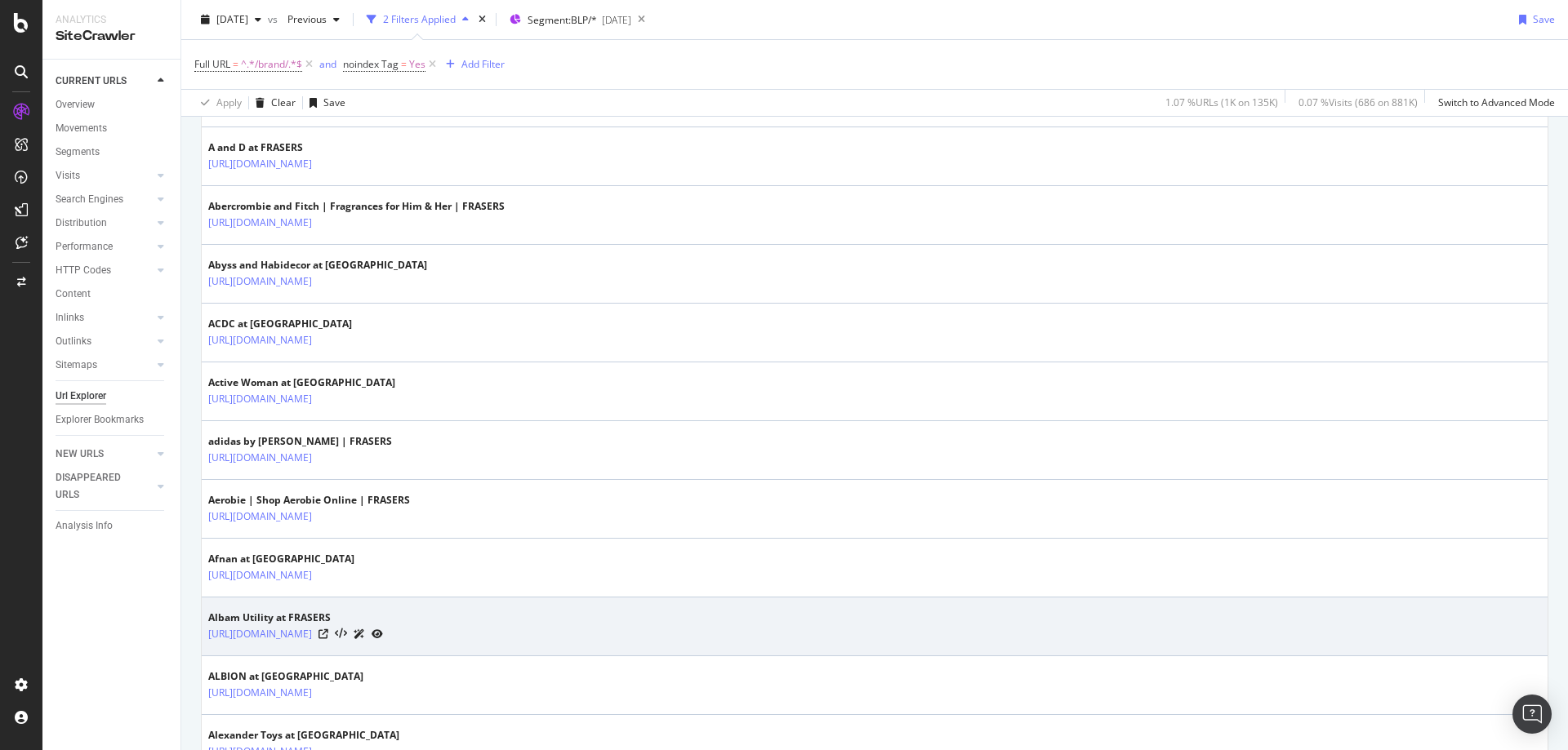
click at [464, 602] on td "Albam Utility at FRASERS [URL][DOMAIN_NAME]" at bounding box center [874, 627] width 1346 height 59
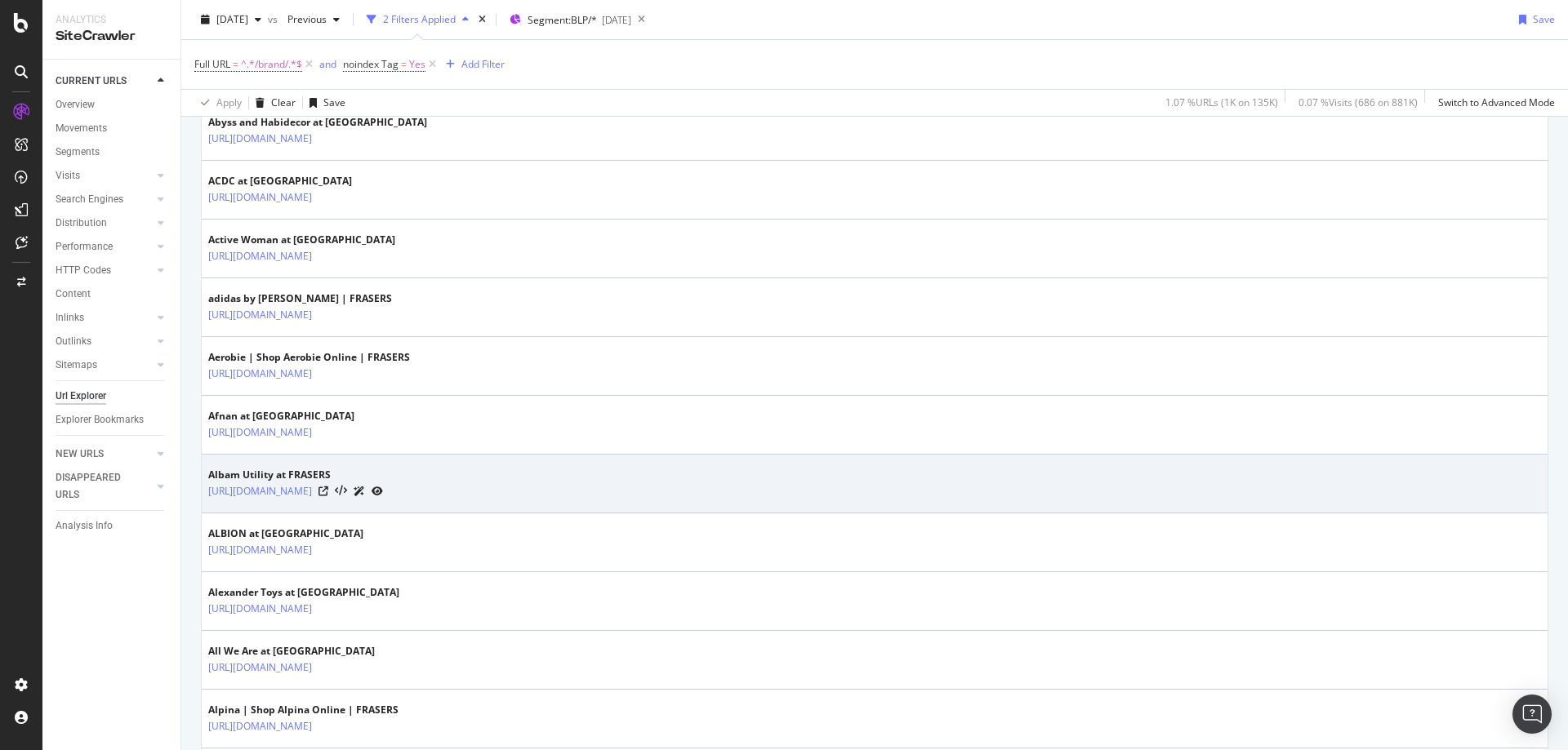
scroll to position [2727, 0]
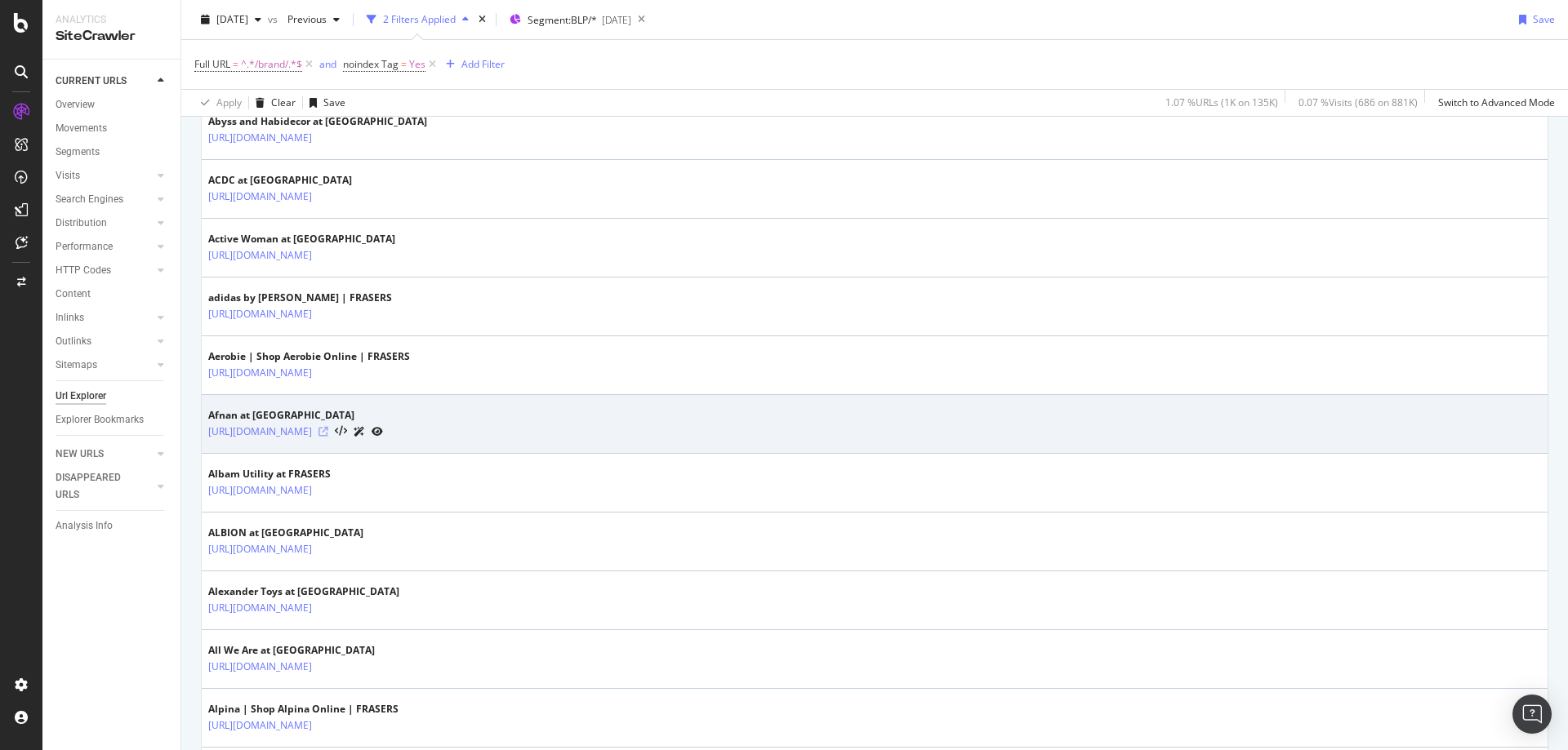
click at [328, 434] on icon at bounding box center [323, 431] width 10 height 10
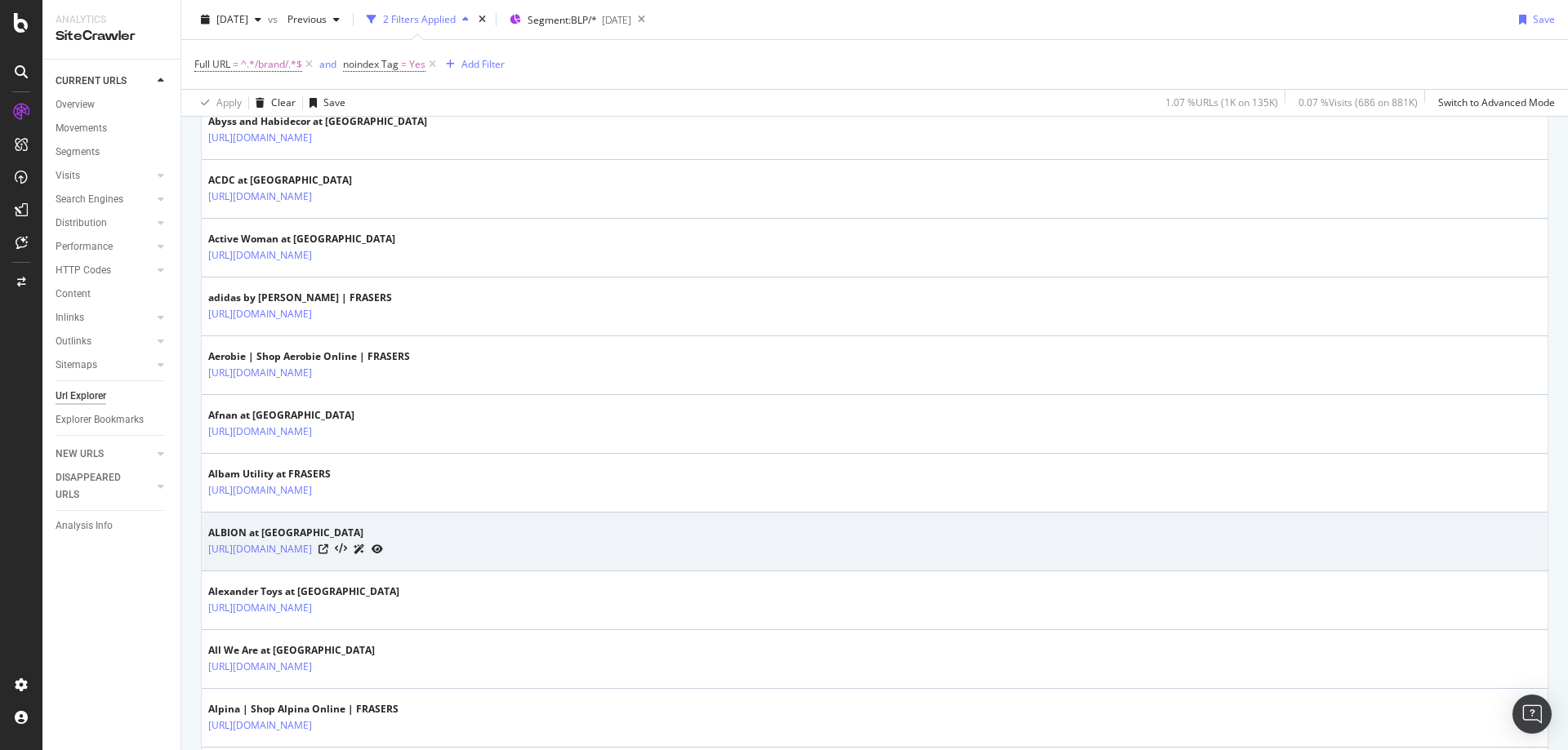
scroll to position [2818, 0]
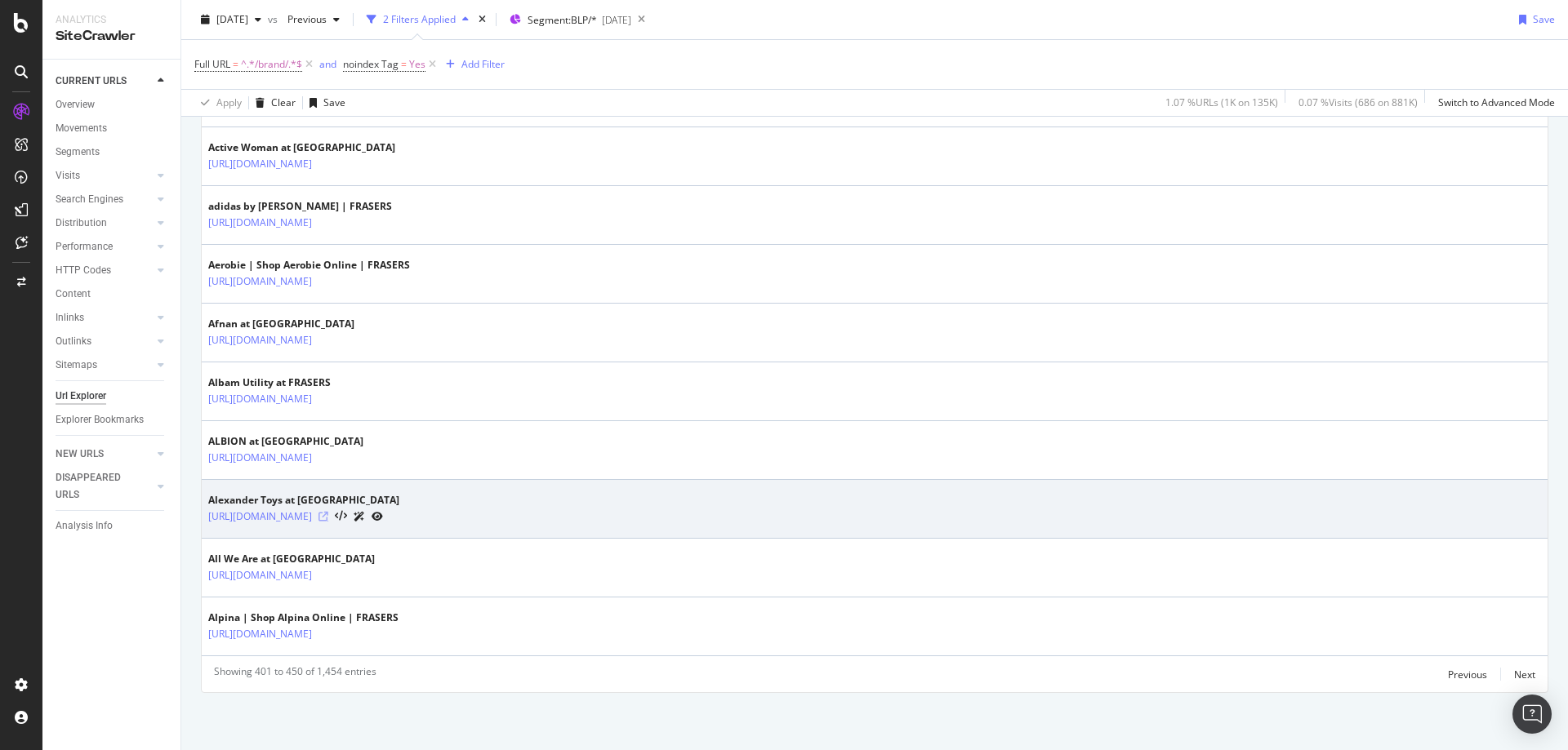
click at [328, 515] on icon at bounding box center [323, 516] width 10 height 10
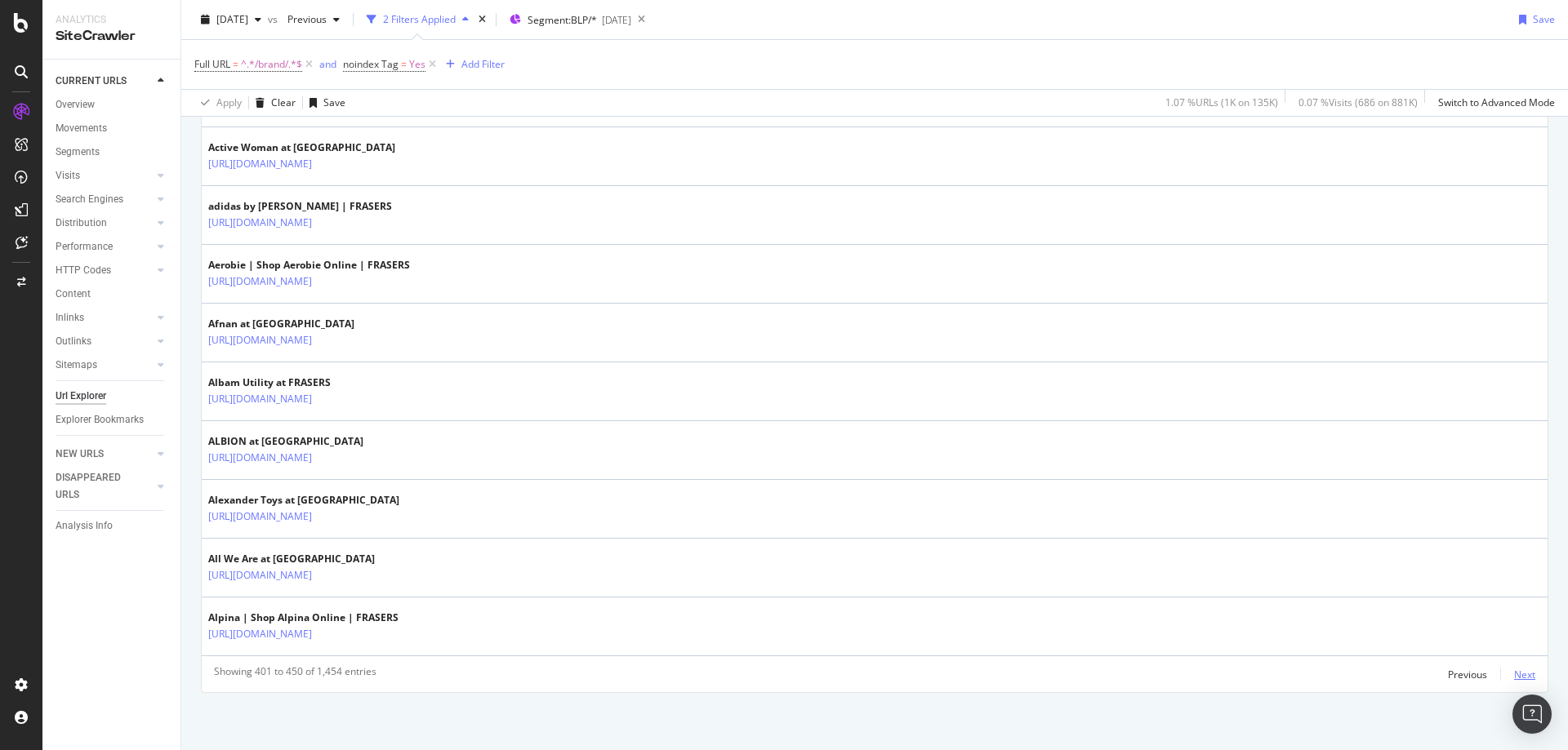
click at [1514, 668] on div "Next" at bounding box center [1525, 674] width 21 height 14
